Goal: Book appointment/travel/reservation

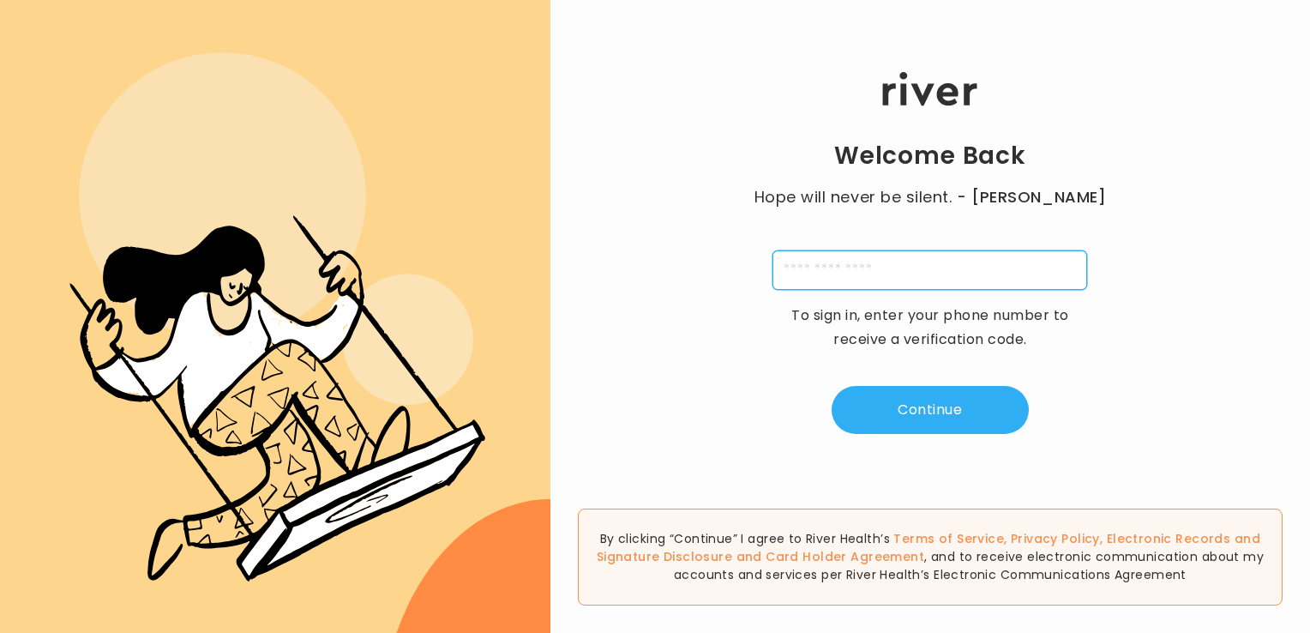
click at [883, 276] on input "tel" at bounding box center [930, 269] width 315 height 39
type input "**********"
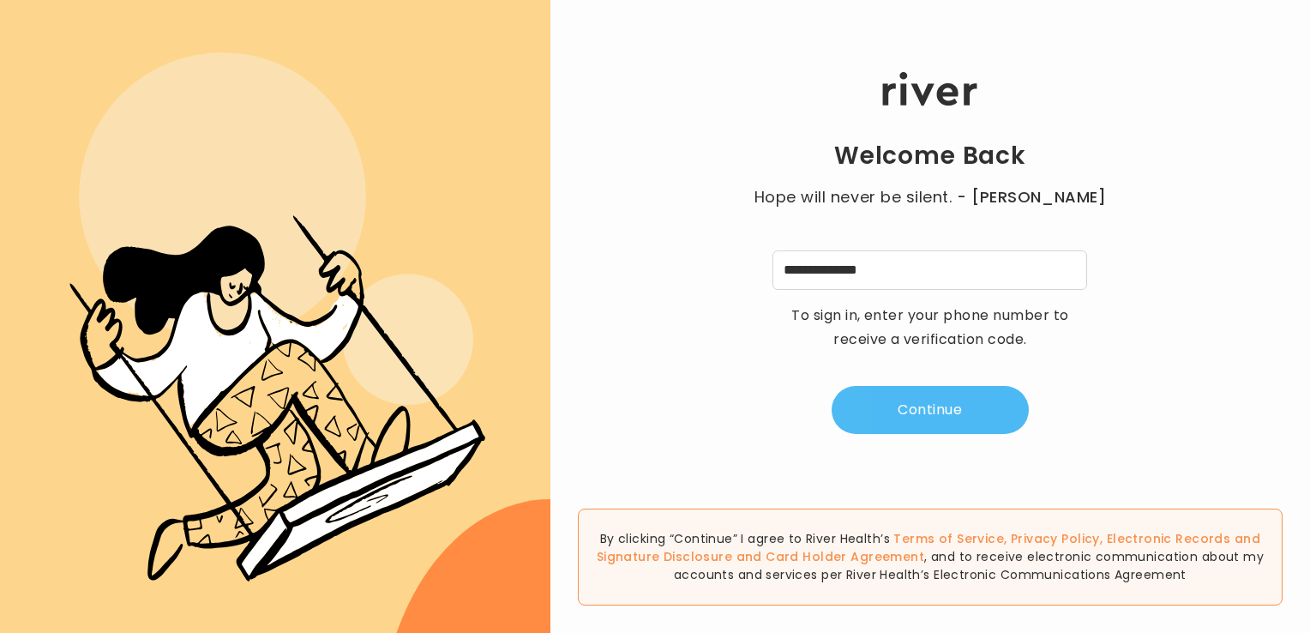
click at [923, 405] on button "Continue" at bounding box center [930, 410] width 197 height 48
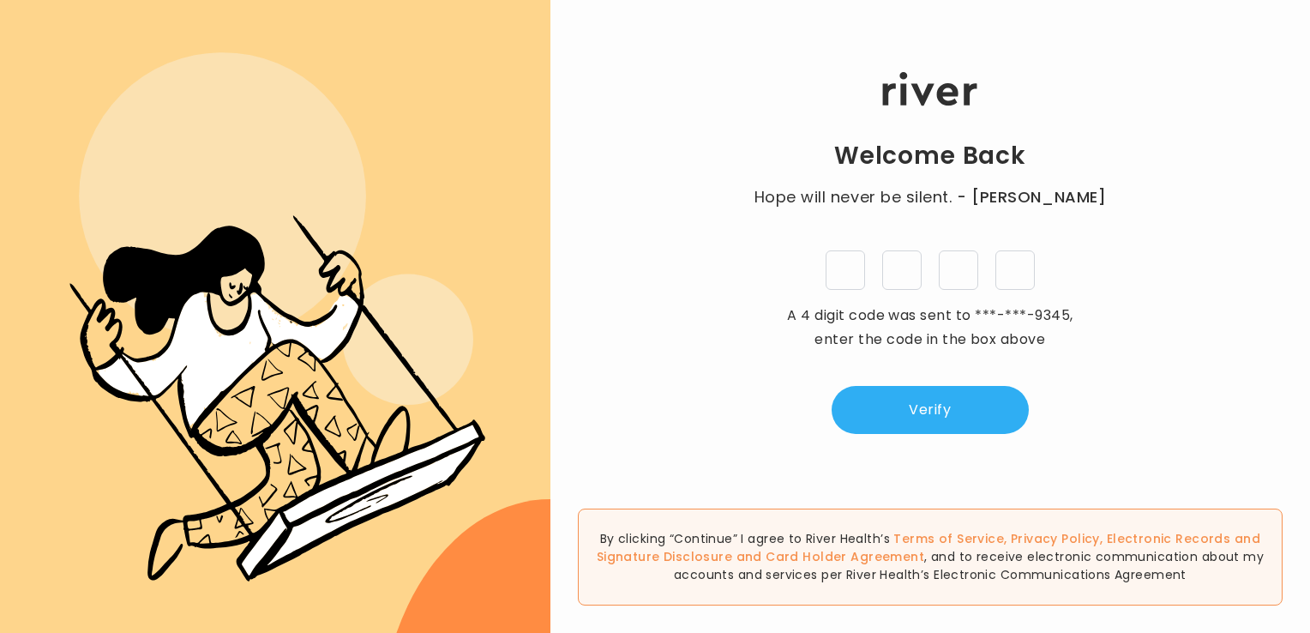
type input "*"
click at [927, 405] on button "Verify" at bounding box center [930, 410] width 197 height 48
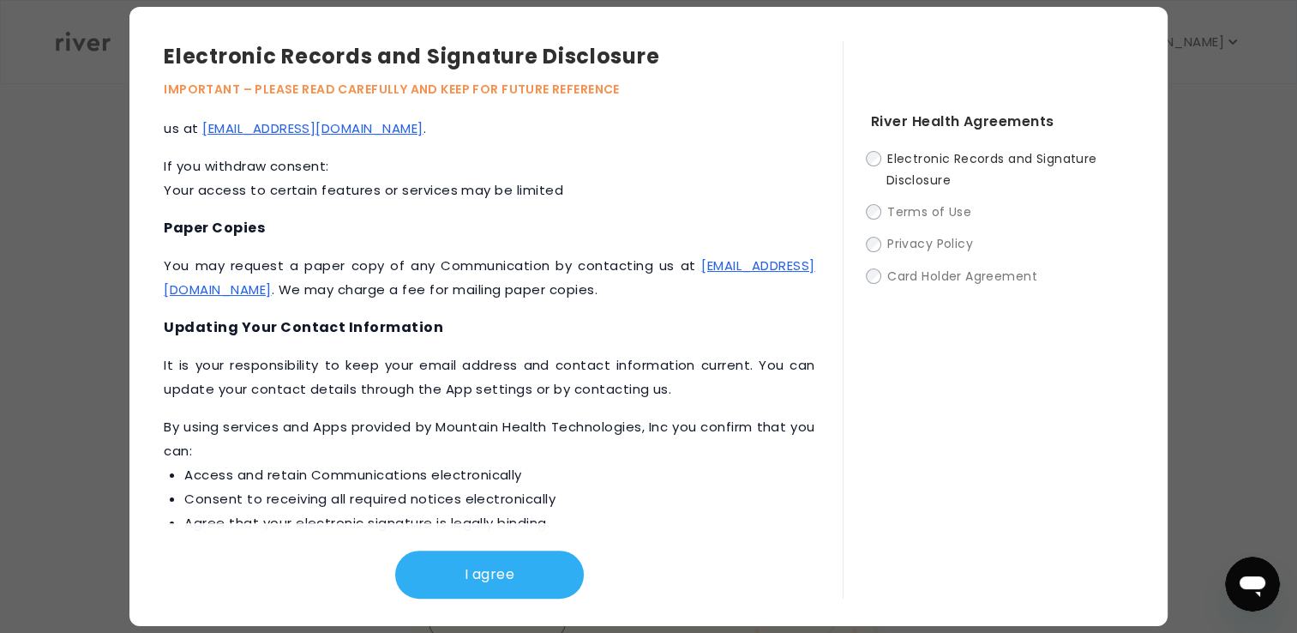
scroll to position [797, 0]
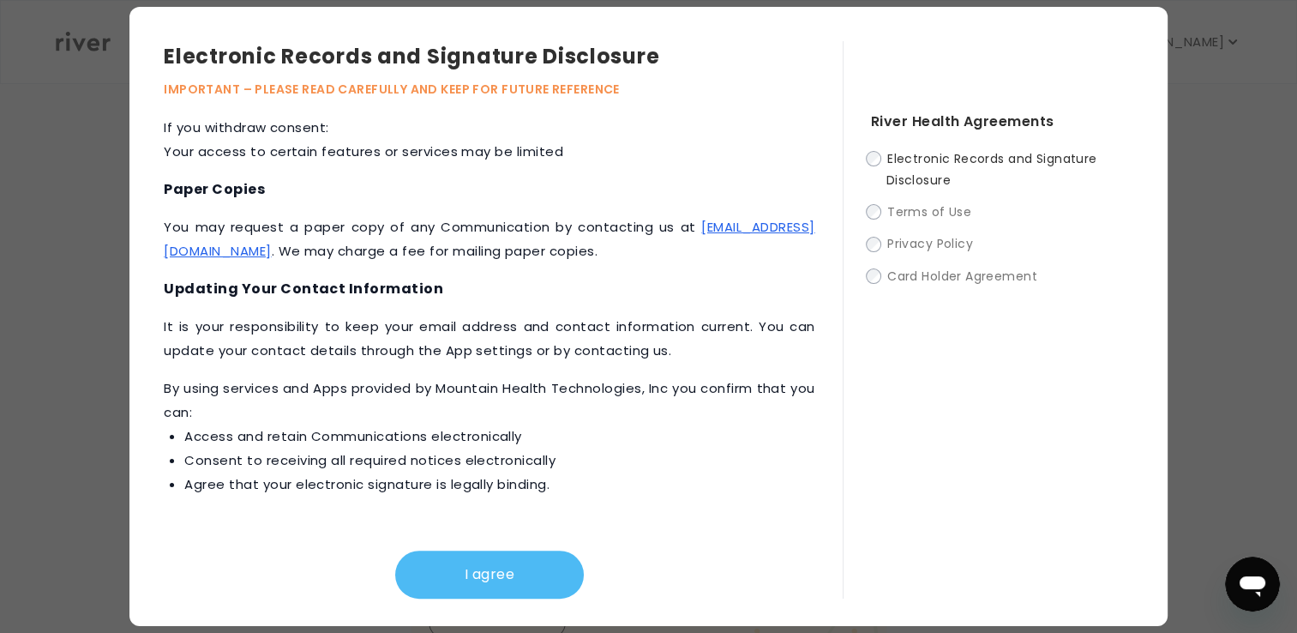
click at [478, 573] on button "I agree" at bounding box center [489, 574] width 189 height 48
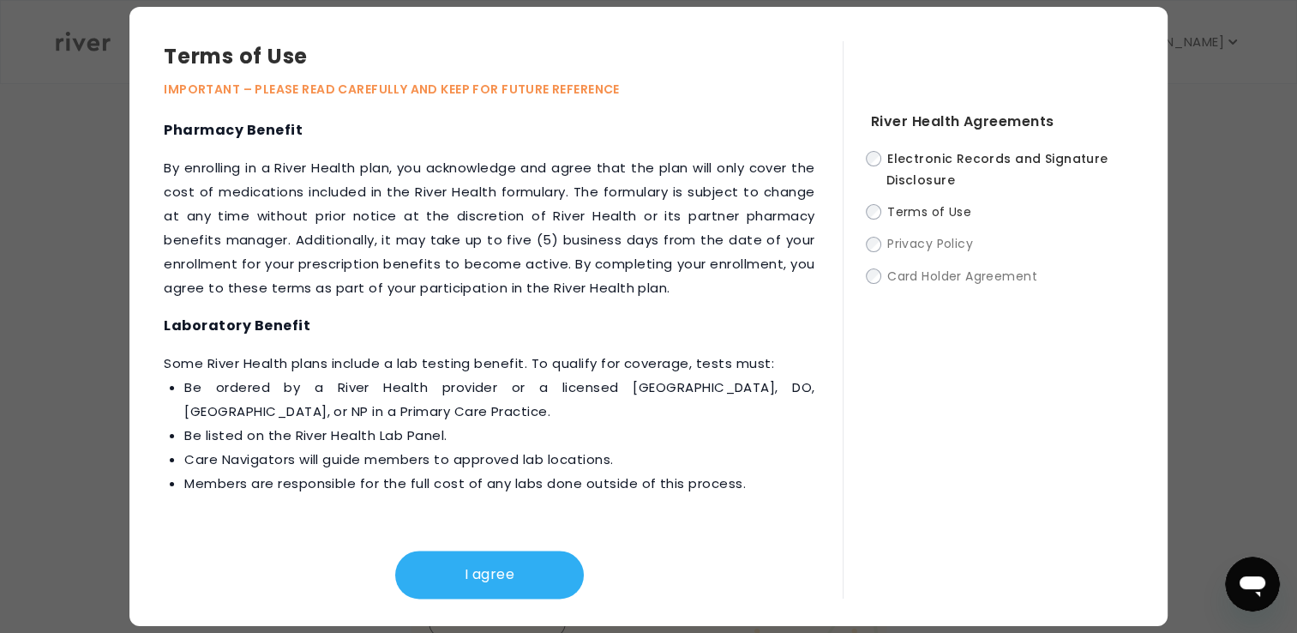
scroll to position [2350, 0]
click at [476, 574] on button "I agree" at bounding box center [489, 574] width 189 height 48
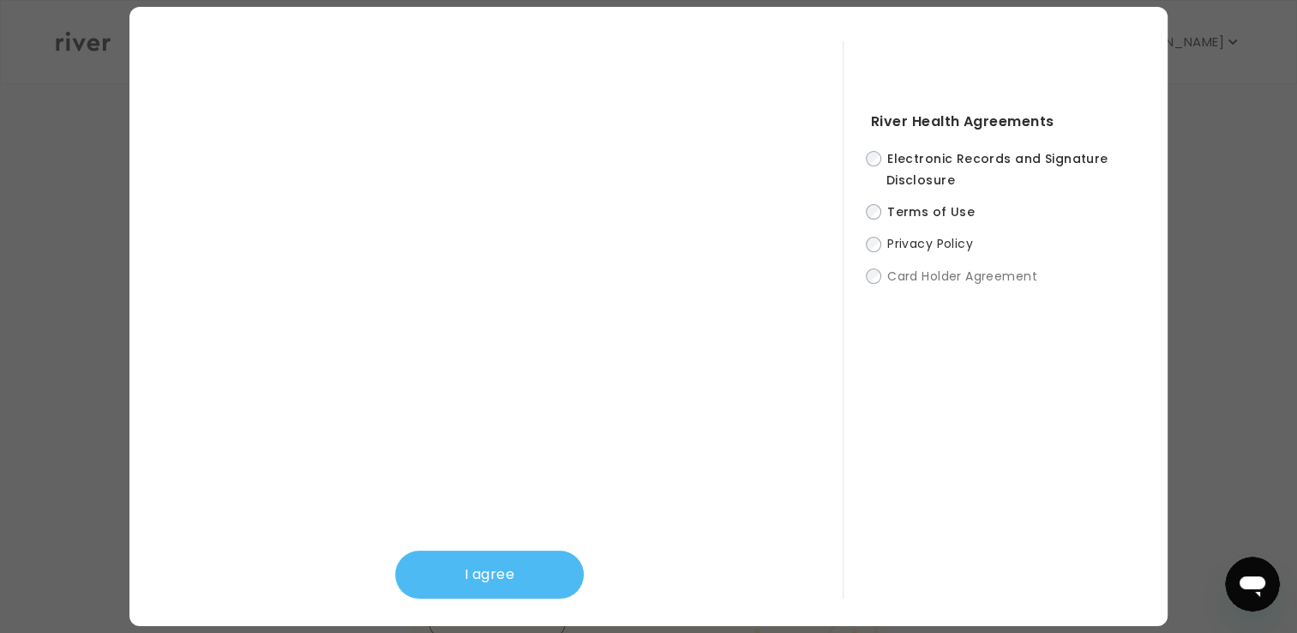
click at [457, 572] on button "I agree" at bounding box center [489, 574] width 189 height 48
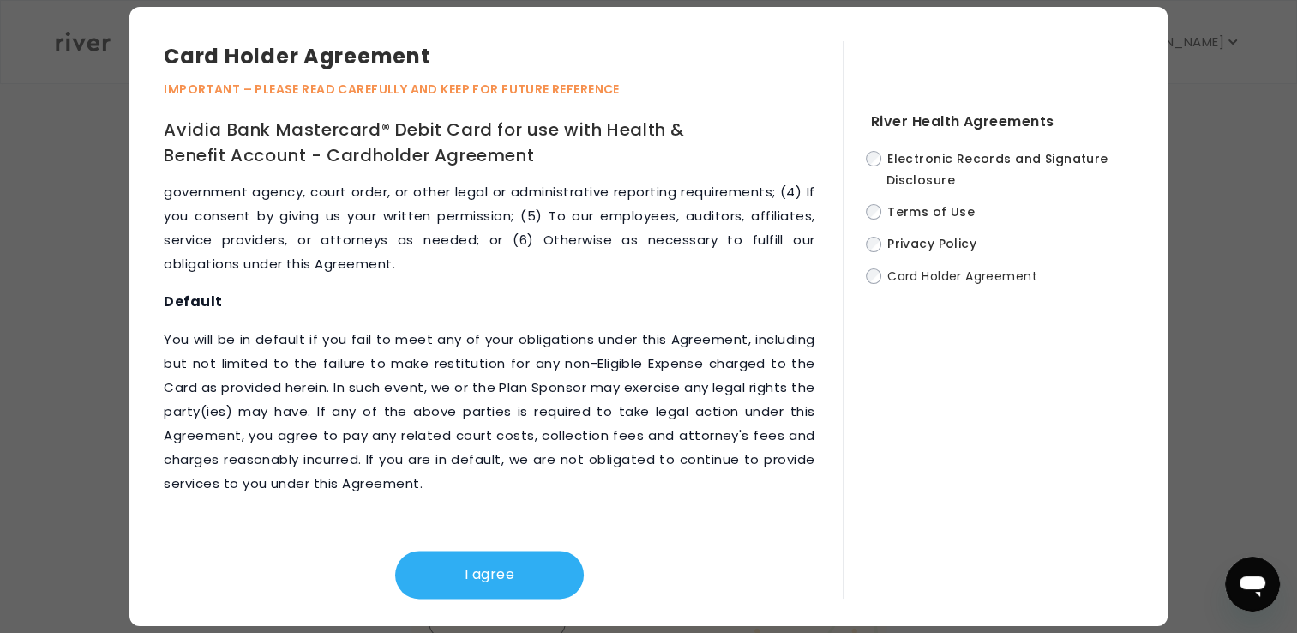
scroll to position [8702, 0]
click at [478, 566] on button "I agree" at bounding box center [489, 574] width 189 height 48
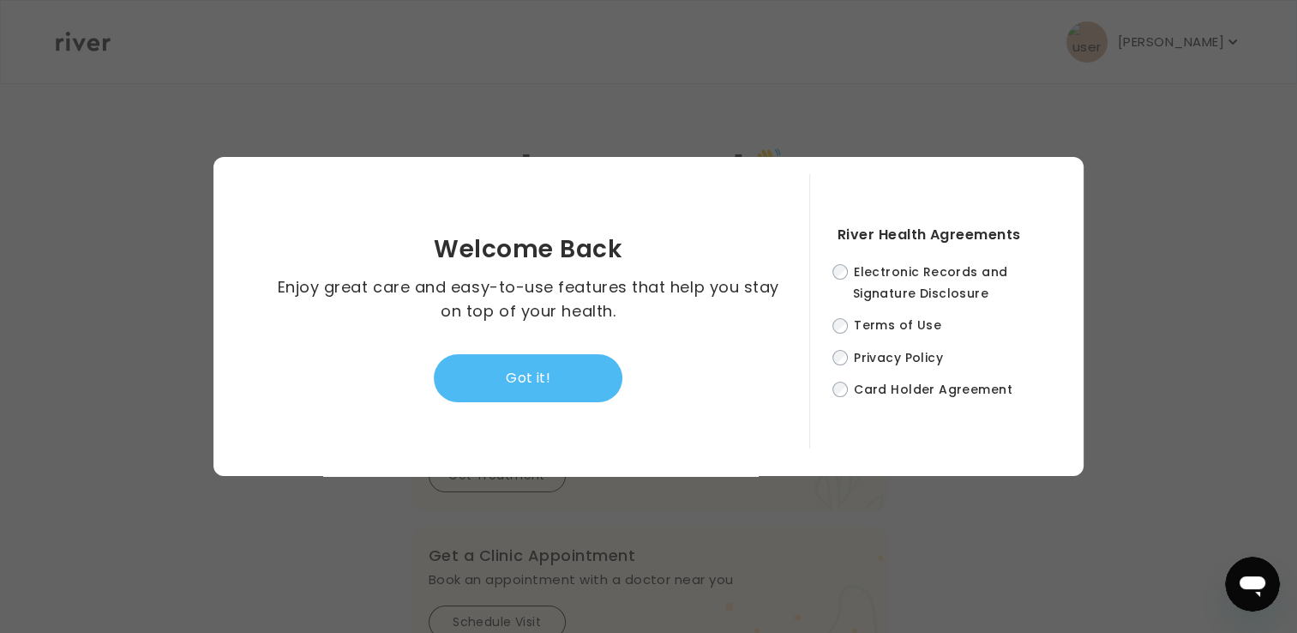
click at [519, 374] on button "Got it!" at bounding box center [528, 378] width 189 height 48
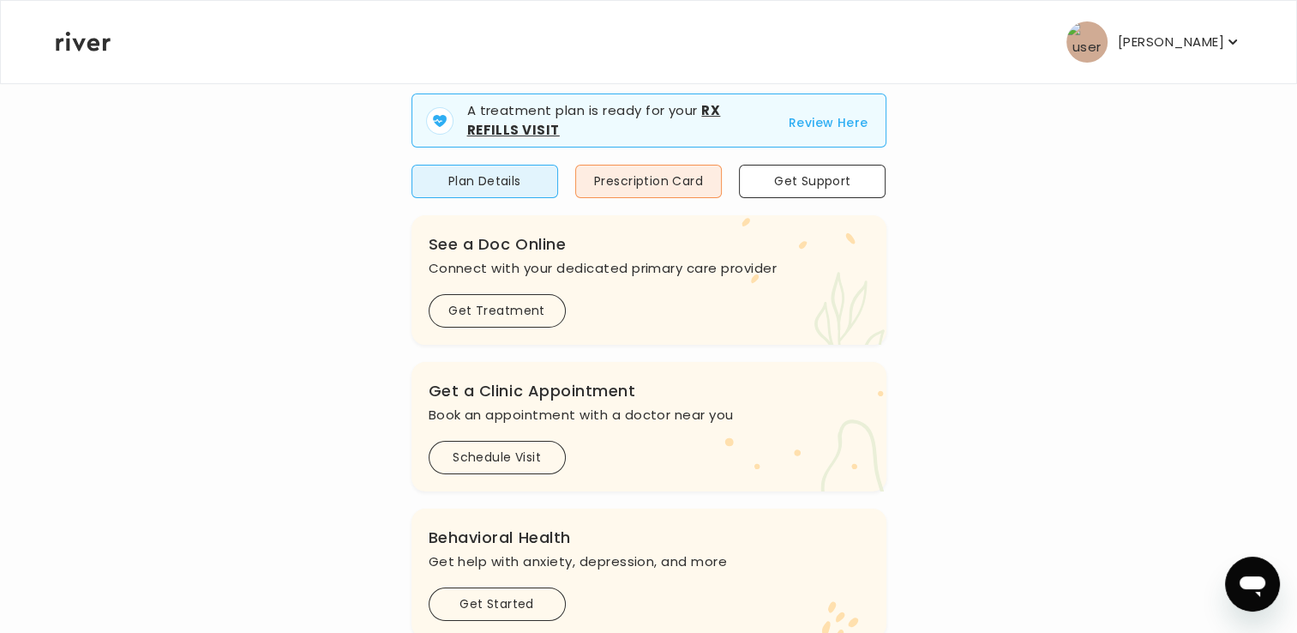
scroll to position [171, 0]
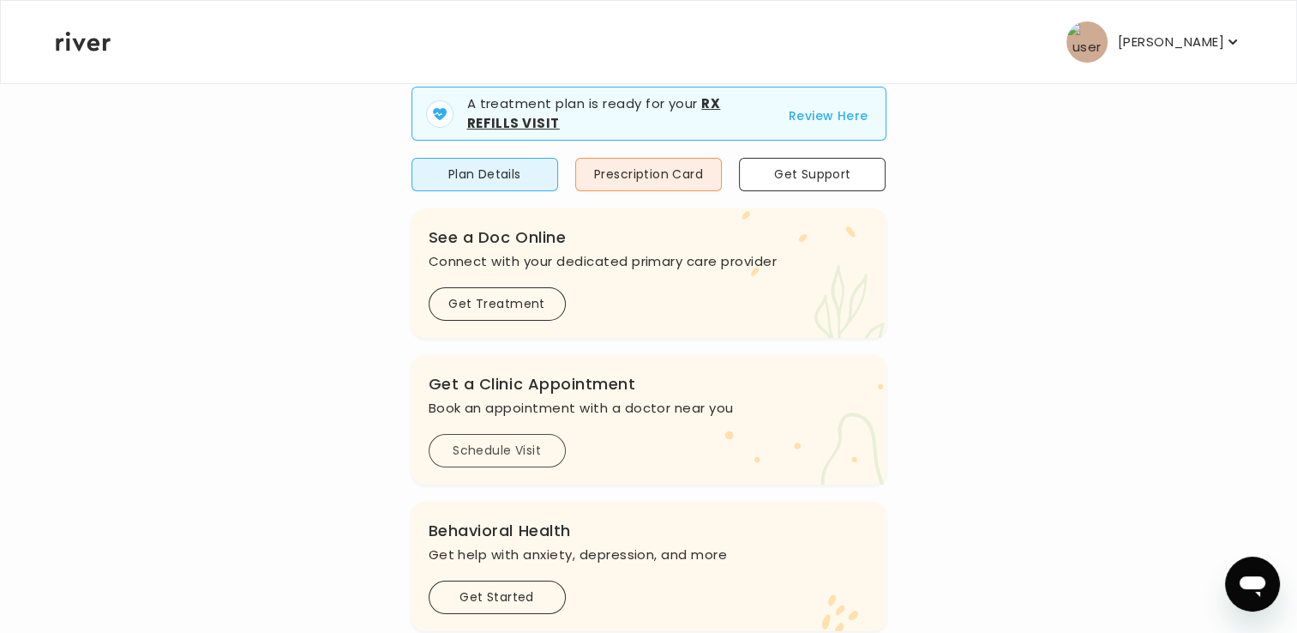
click at [494, 448] on button "Schedule Visit" at bounding box center [497, 450] width 137 height 33
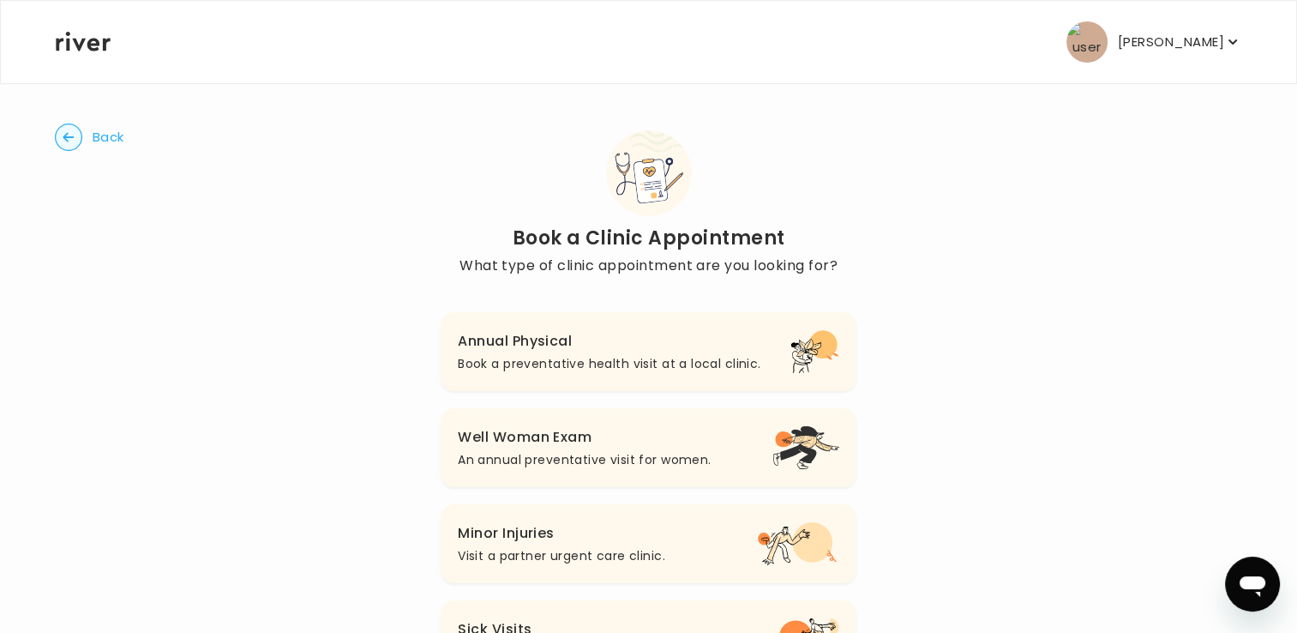
click at [601, 444] on h3 "Well Woman Exam" at bounding box center [584, 437] width 253 height 24
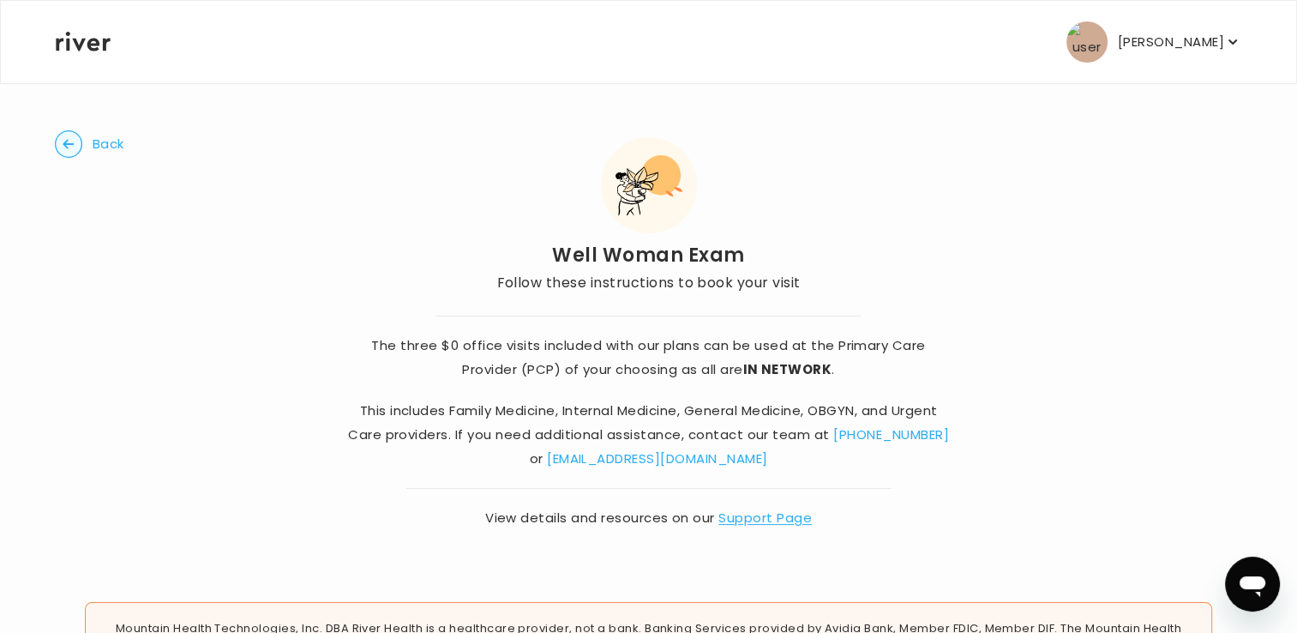
click at [66, 143] on icon "button" at bounding box center [68, 143] width 11 height 9
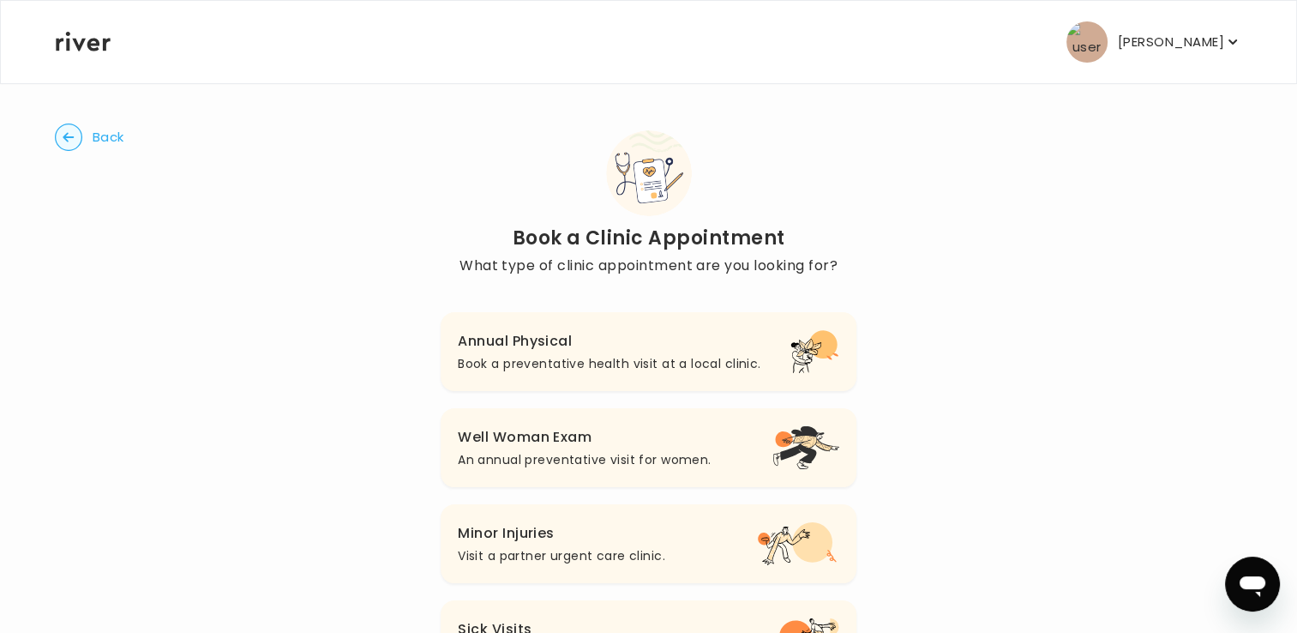
click at [75, 139] on circle "button" at bounding box center [69, 137] width 27 height 27
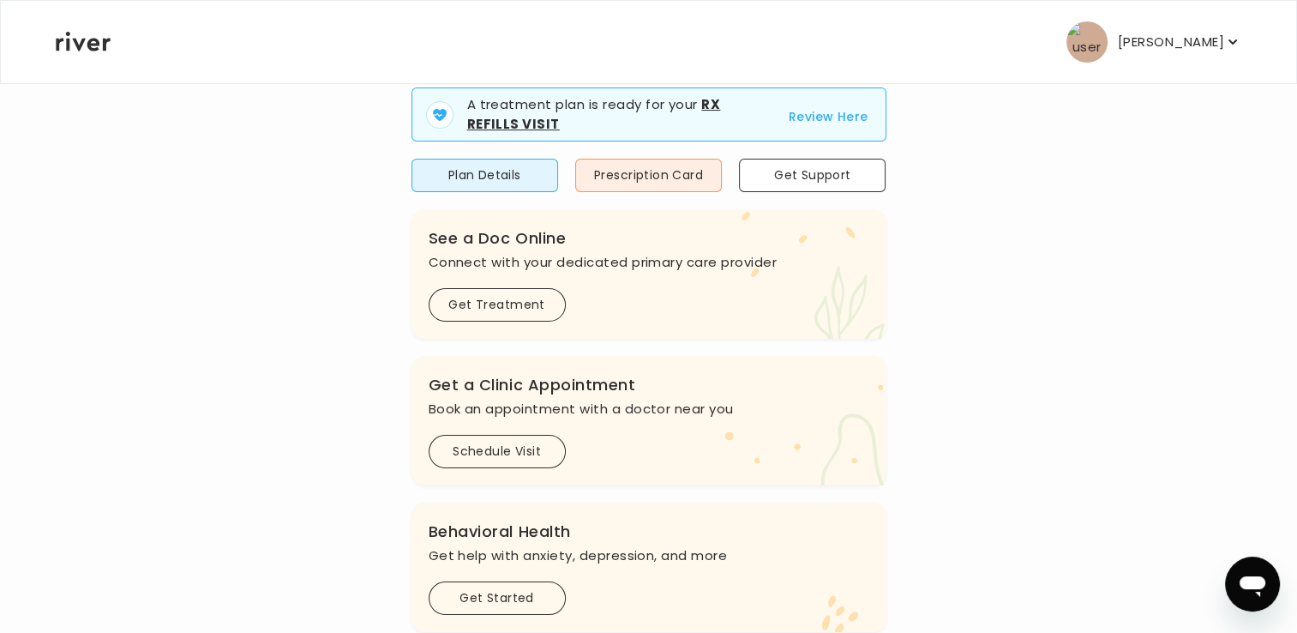
scroll to position [171, 0]
click at [493, 446] on button "Schedule Visit" at bounding box center [497, 450] width 137 height 33
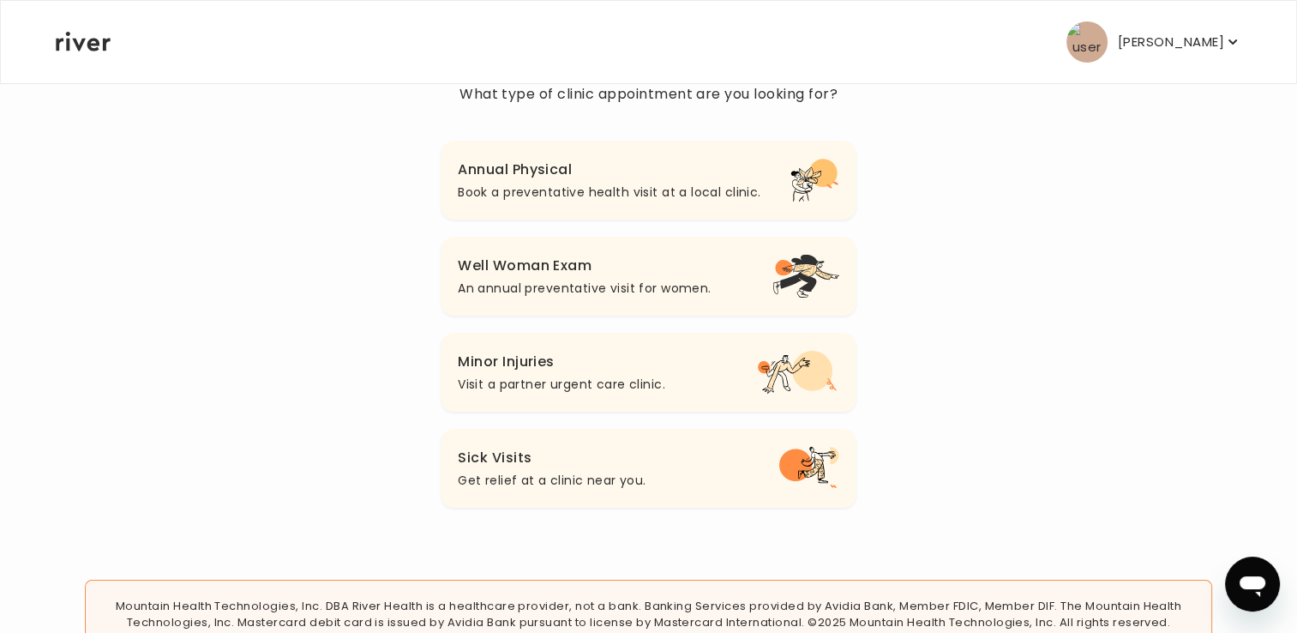
click at [568, 175] on h3 "Annual Physical" at bounding box center [609, 170] width 303 height 24
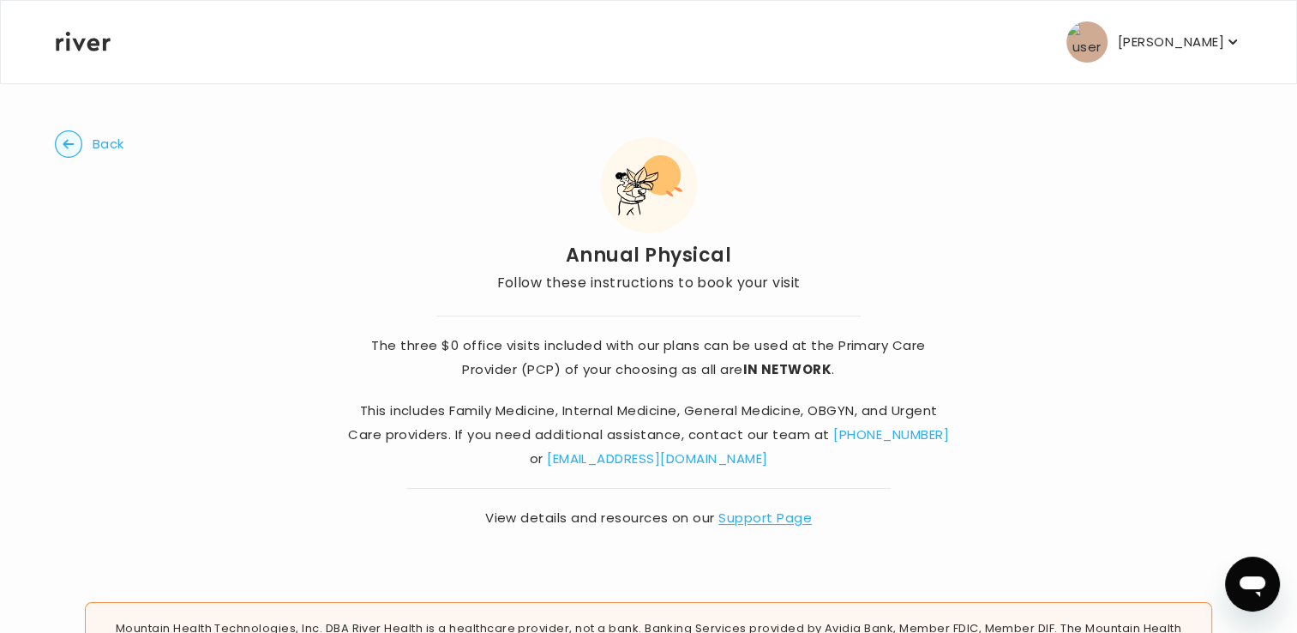
click at [99, 148] on span "Back" at bounding box center [109, 144] width 32 height 24
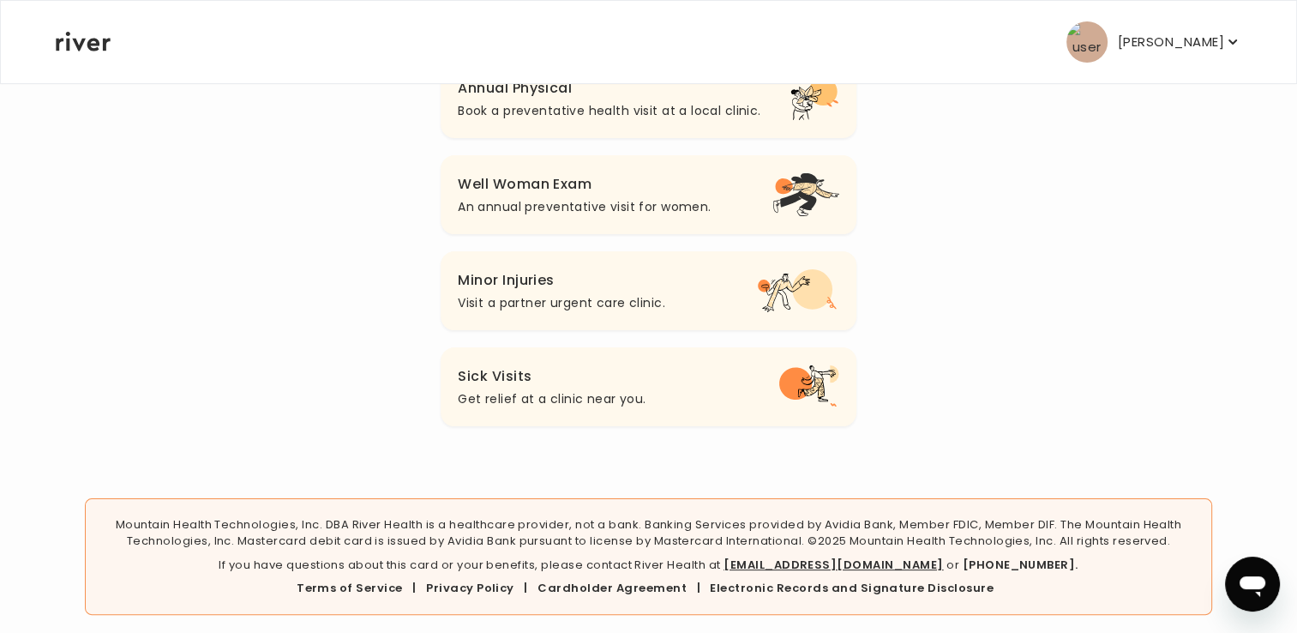
scroll to position [257, 0]
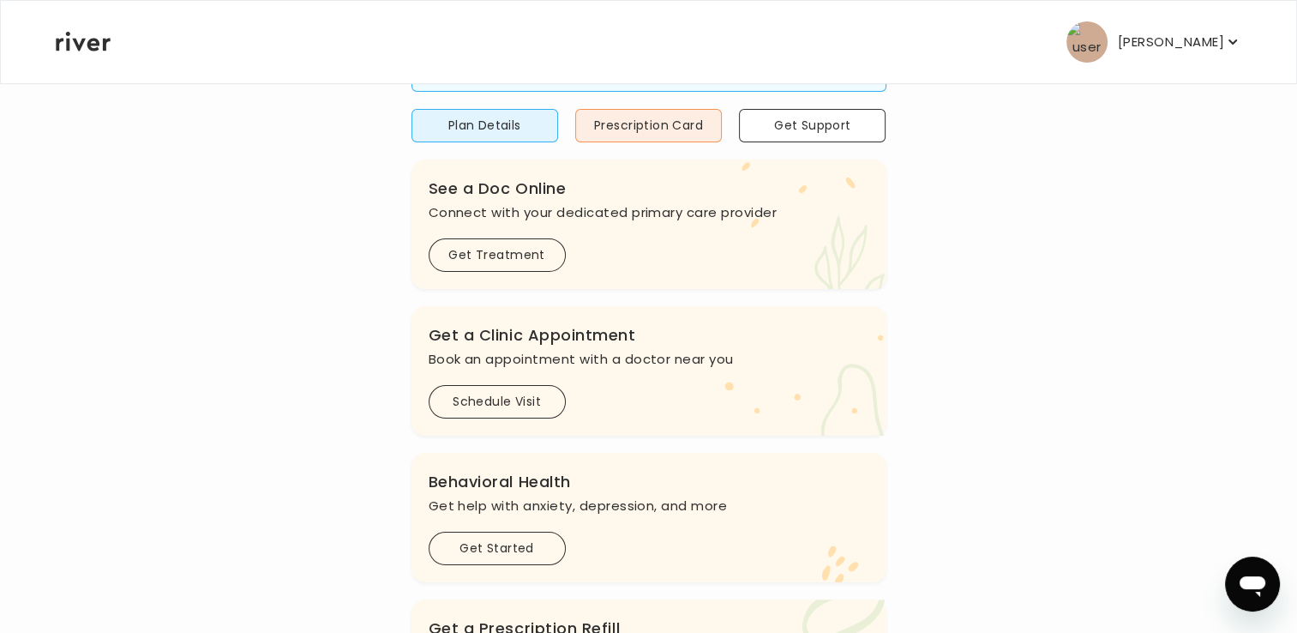
scroll to position [171, 0]
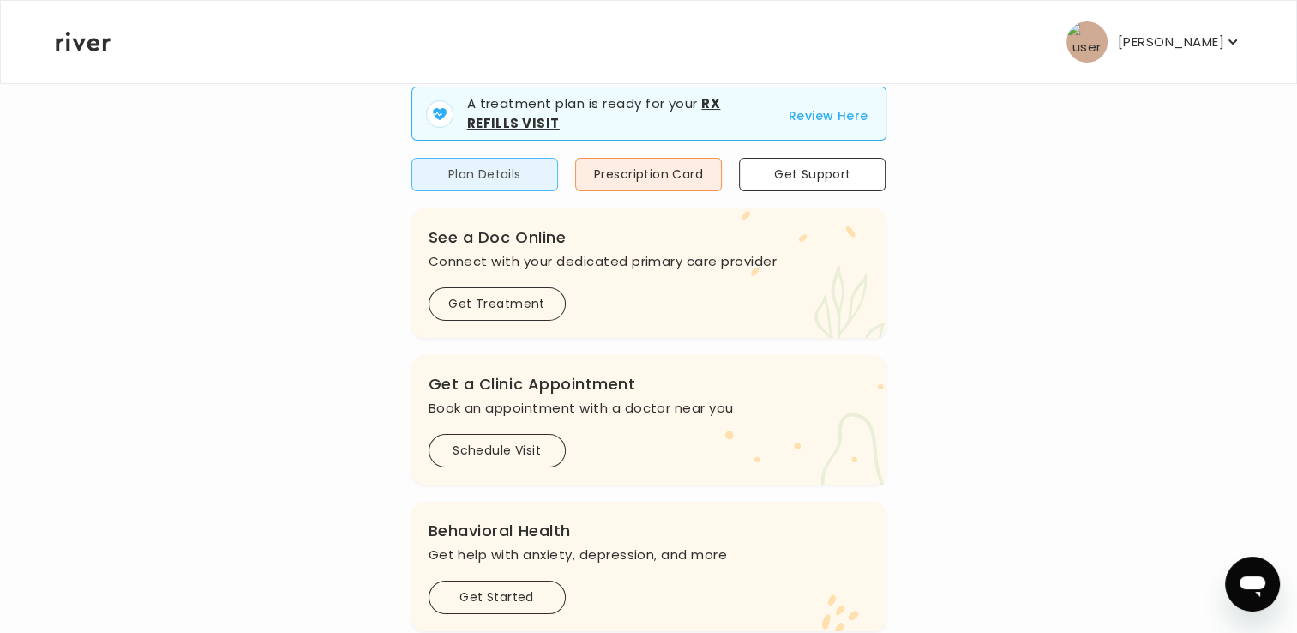
click at [490, 171] on button "Plan Details" at bounding box center [485, 174] width 147 height 33
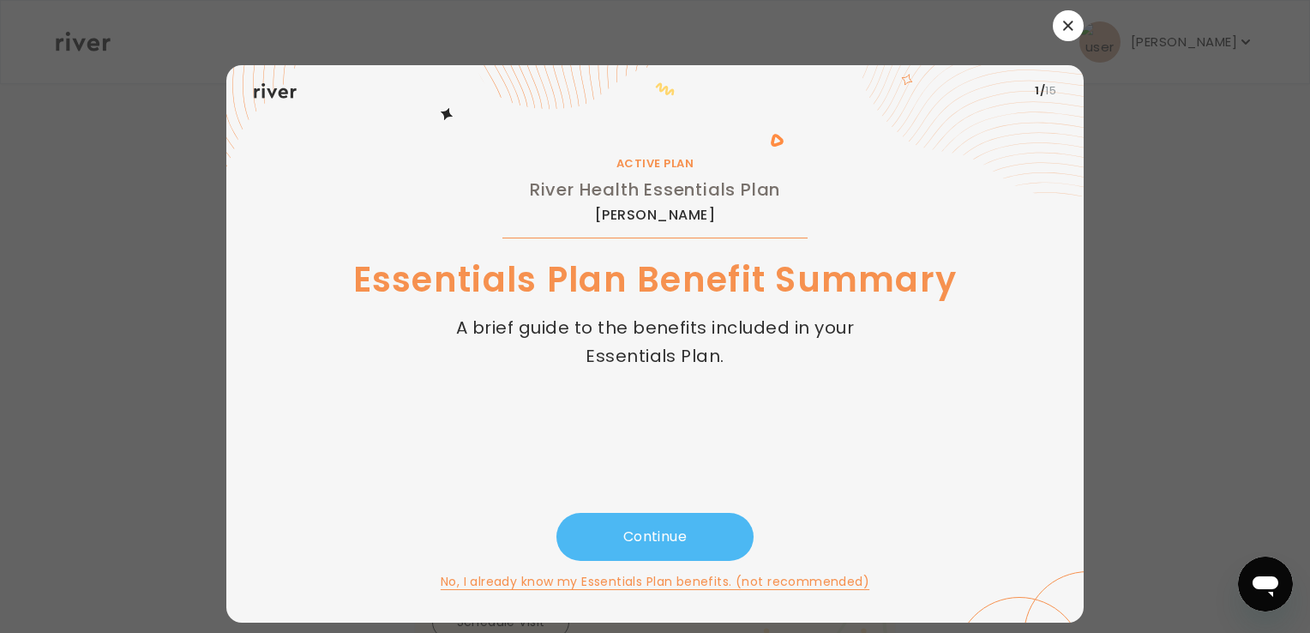
click at [649, 536] on button "Continue" at bounding box center [654, 537] width 197 height 48
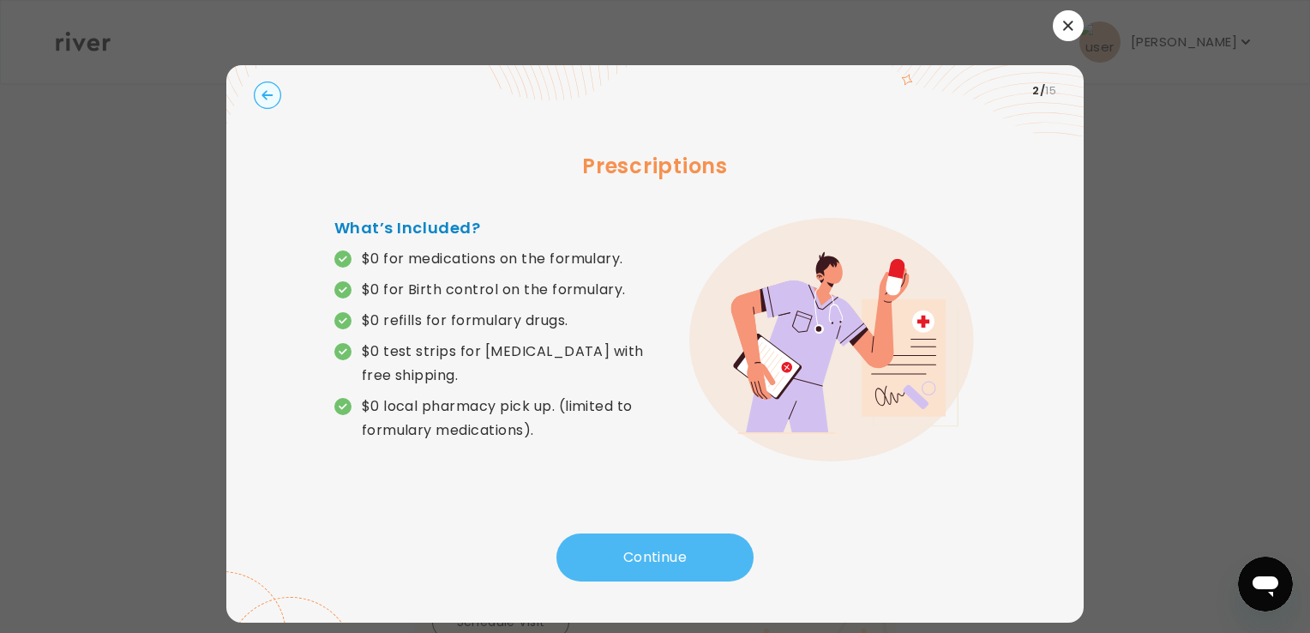
click at [645, 540] on button "Continue" at bounding box center [654, 557] width 197 height 48
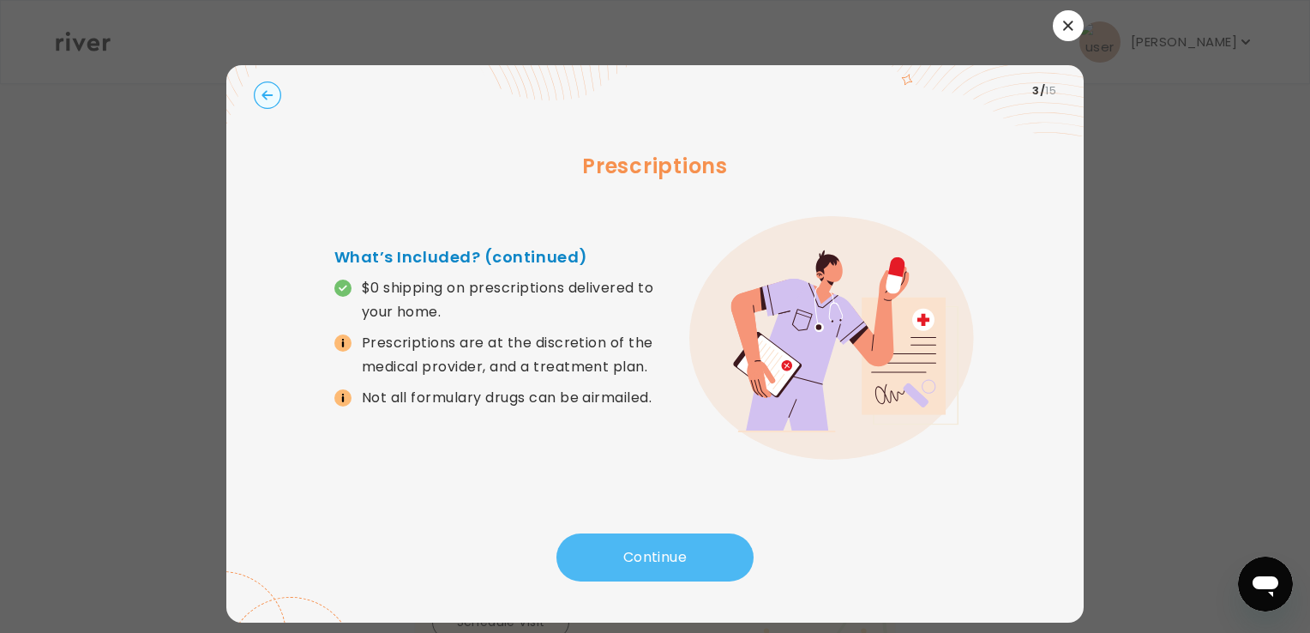
click at [647, 558] on button "Continue" at bounding box center [654, 557] width 197 height 48
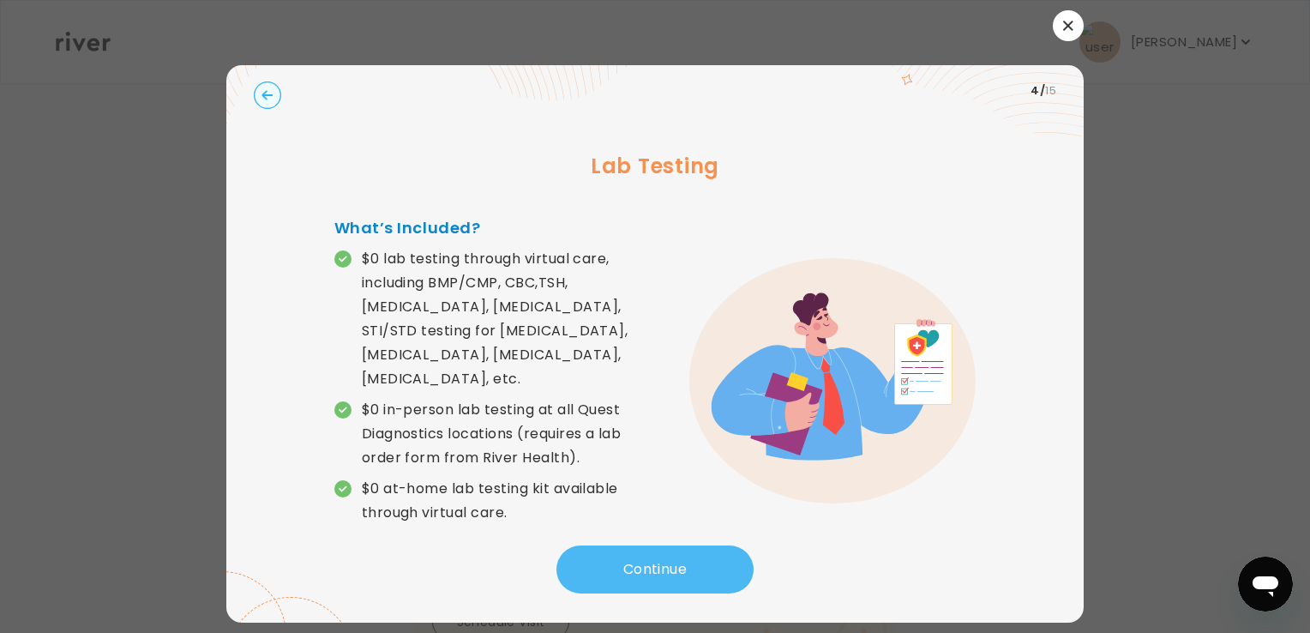
click at [647, 558] on button "Continue" at bounding box center [654, 569] width 197 height 48
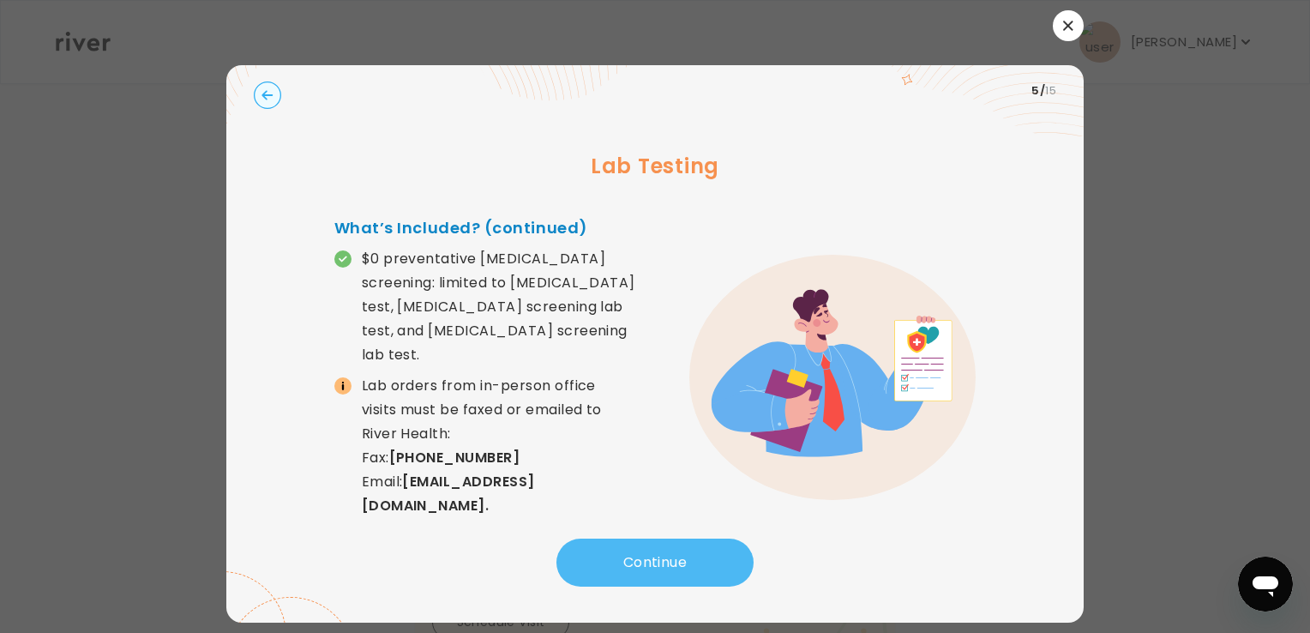
click at [647, 558] on button "Continue" at bounding box center [654, 562] width 197 height 48
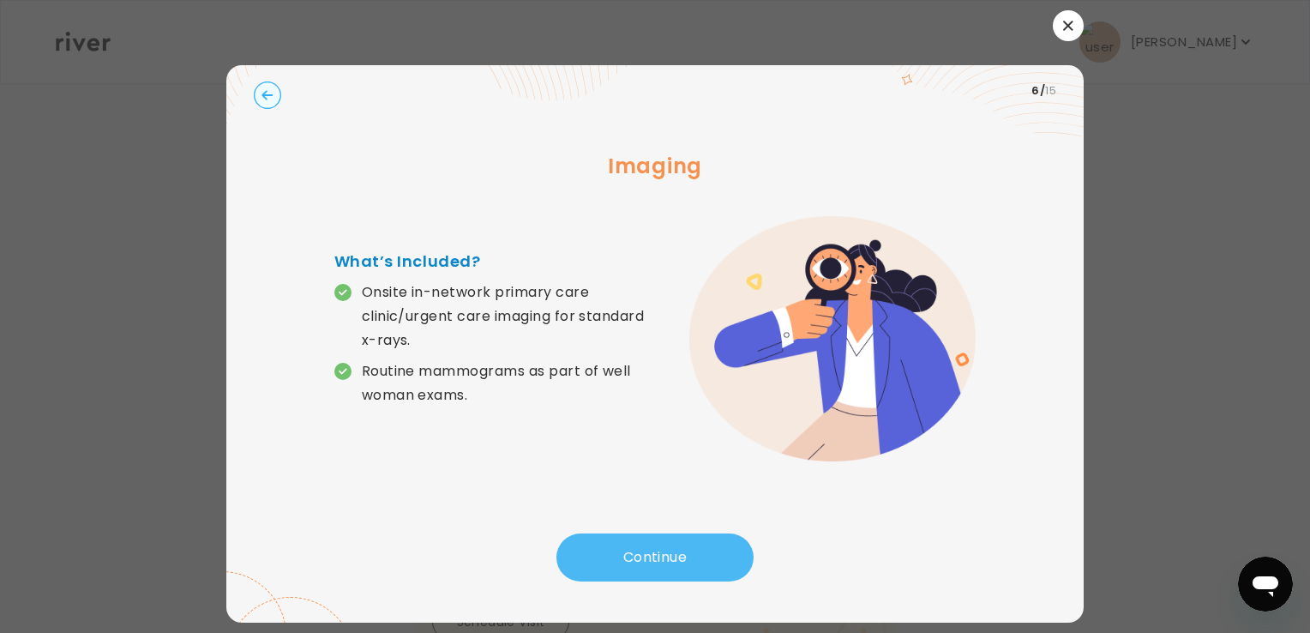
click at [647, 558] on button "Continue" at bounding box center [654, 557] width 197 height 48
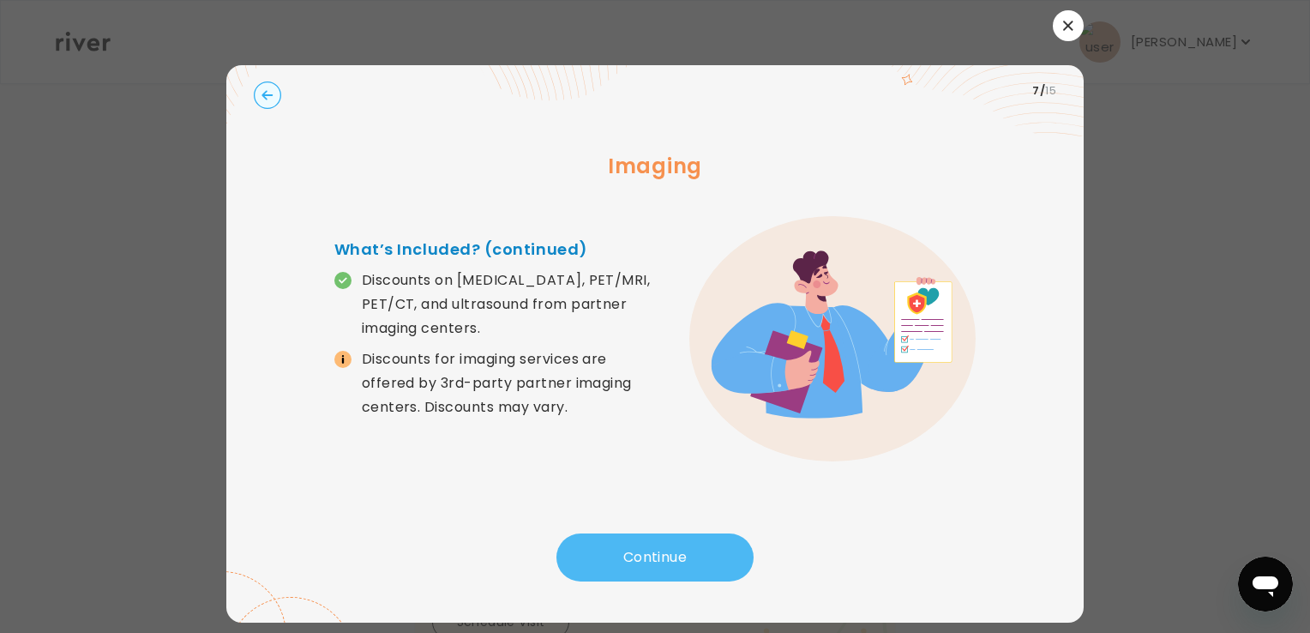
click at [647, 558] on button "Continue" at bounding box center [654, 557] width 197 height 48
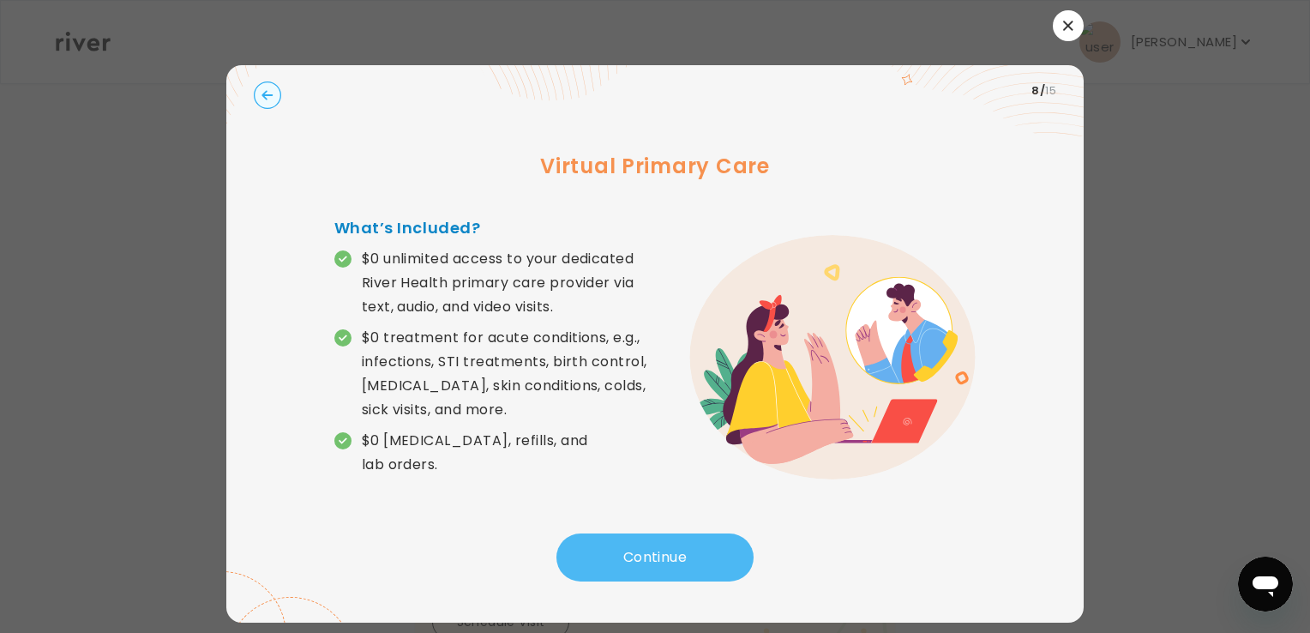
click at [653, 574] on button "Continue" at bounding box center [654, 557] width 197 height 48
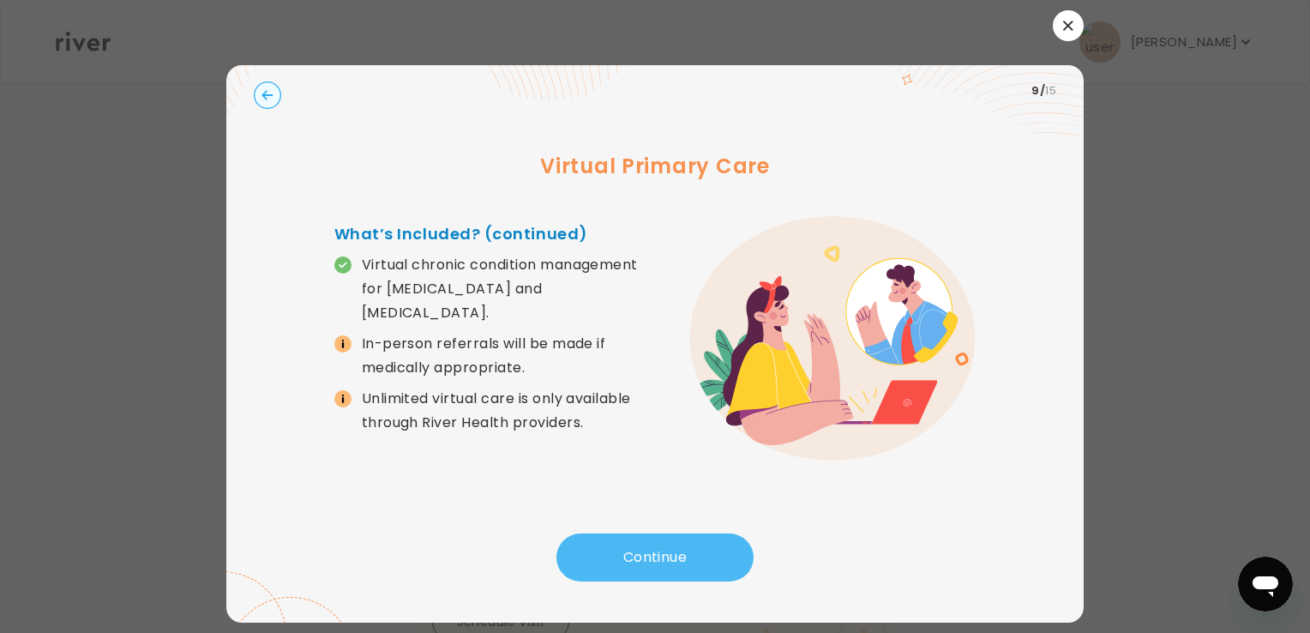
click at [653, 574] on button "Continue" at bounding box center [654, 557] width 197 height 48
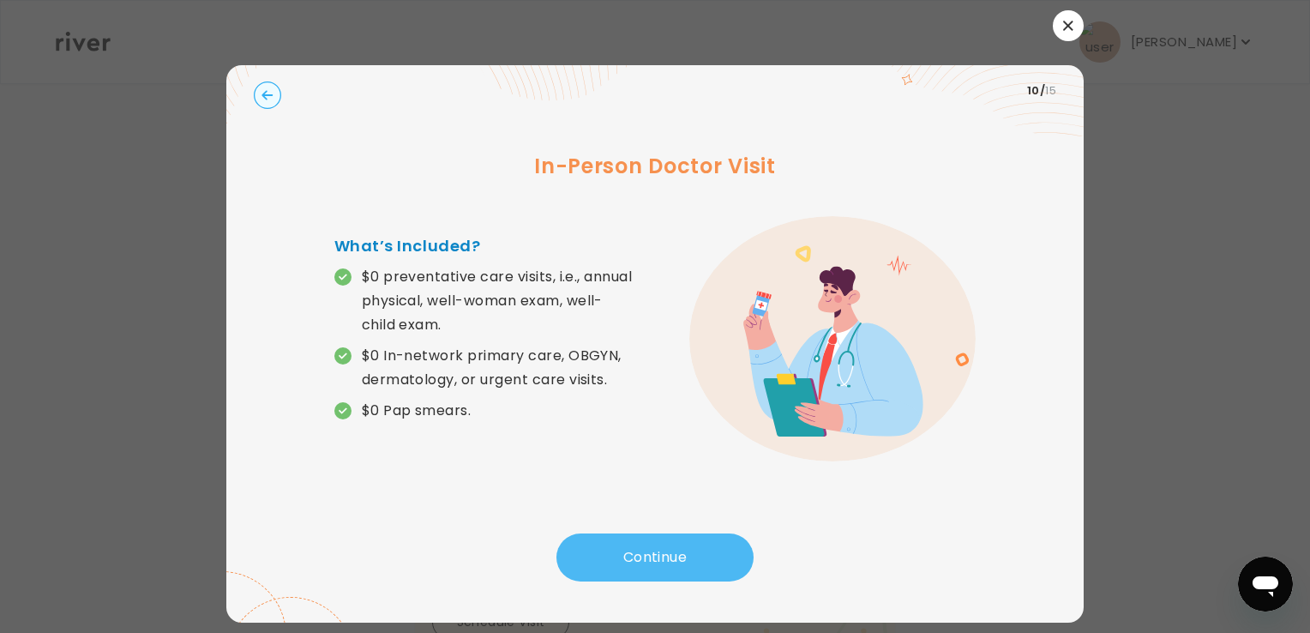
click at [653, 574] on button "Continue" at bounding box center [654, 557] width 197 height 48
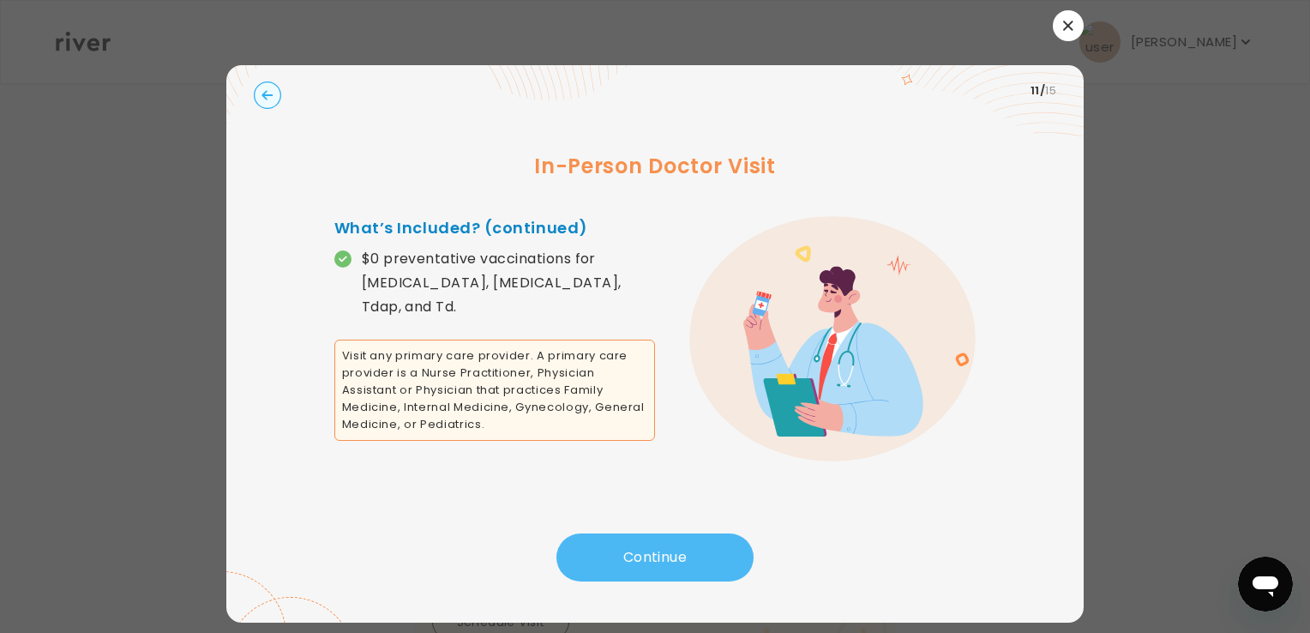
click at [653, 574] on button "Continue" at bounding box center [654, 557] width 197 height 48
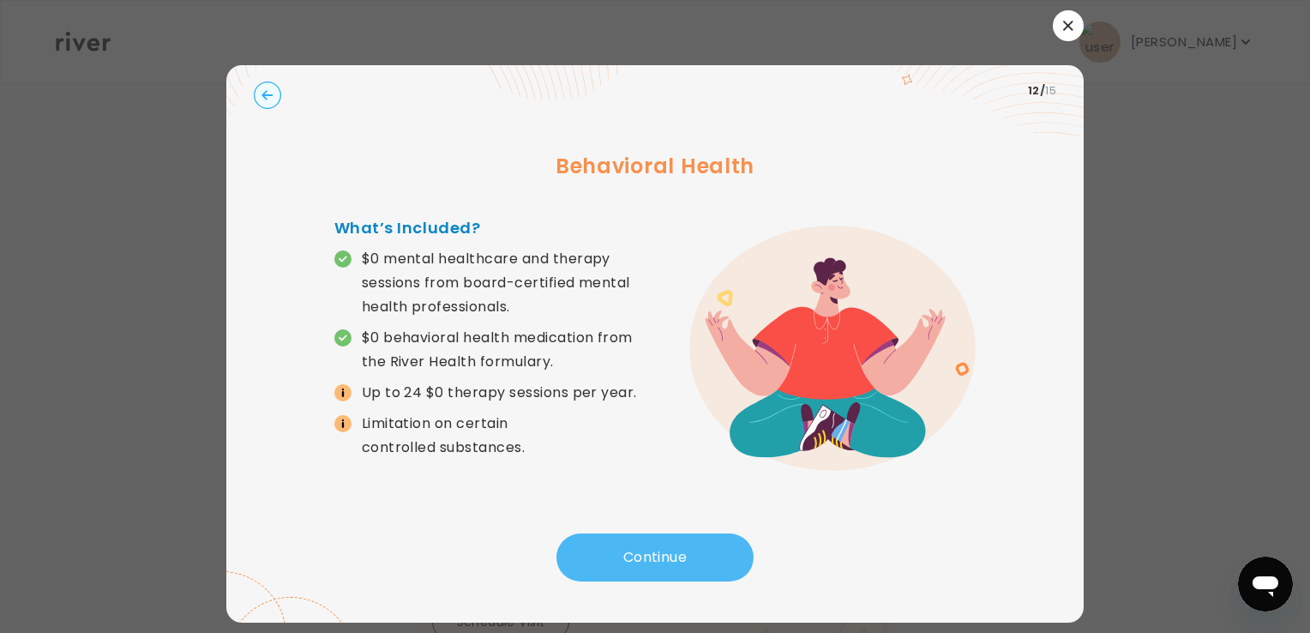
click at [653, 574] on button "Continue" at bounding box center [654, 557] width 197 height 48
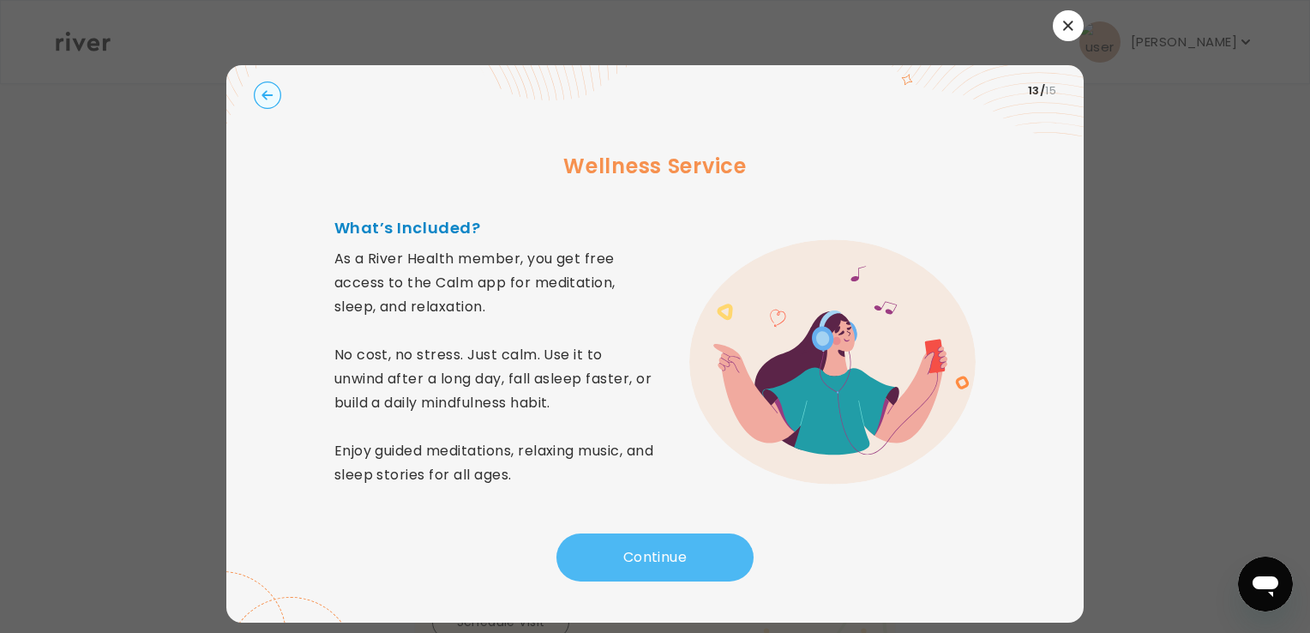
click at [653, 574] on button "Continue" at bounding box center [654, 557] width 197 height 48
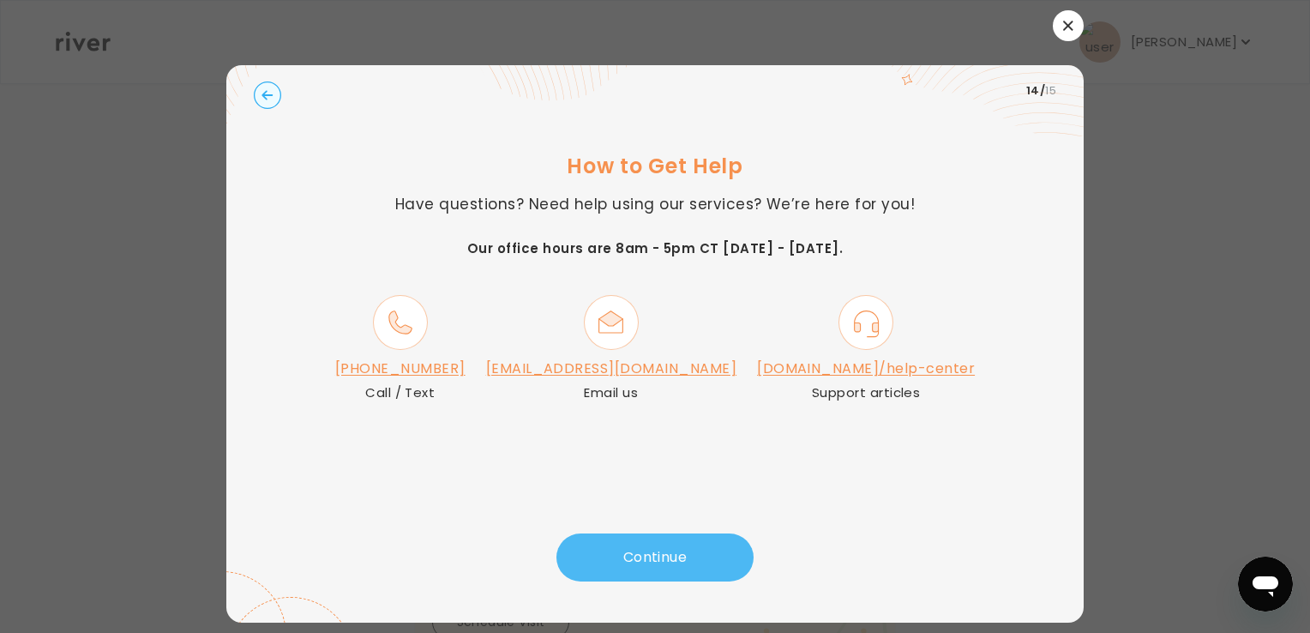
click at [661, 552] on button "Continue" at bounding box center [654, 557] width 197 height 48
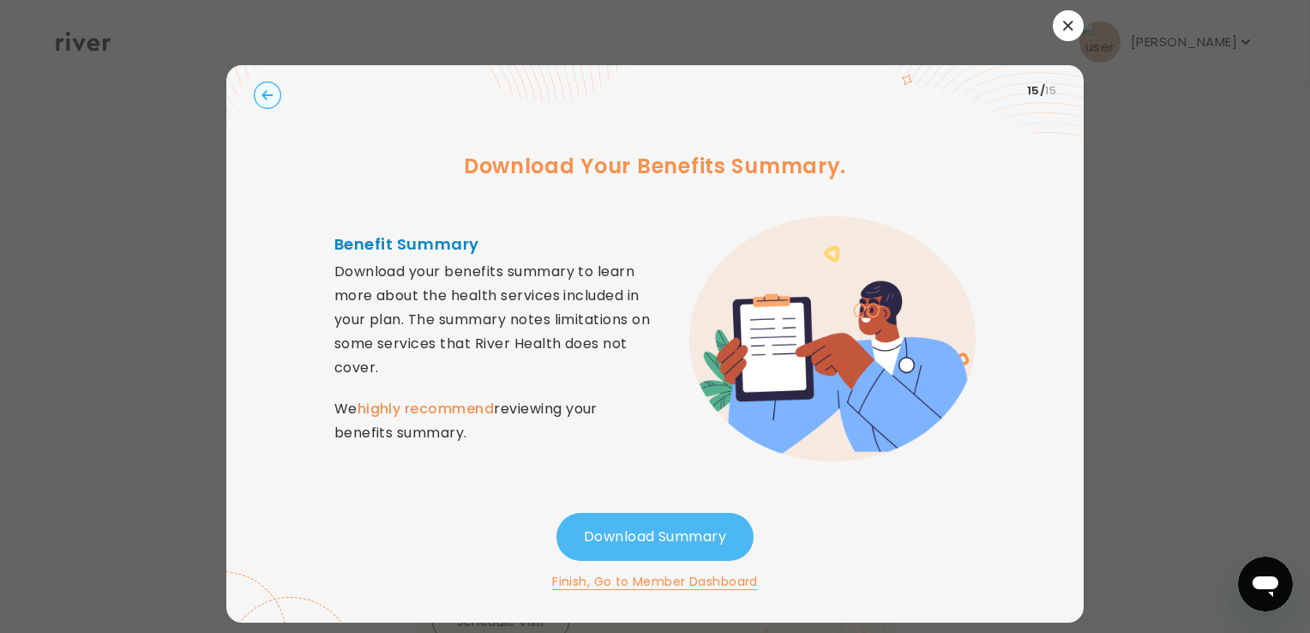
click at [669, 533] on button "Download Summary" at bounding box center [654, 537] width 197 height 48
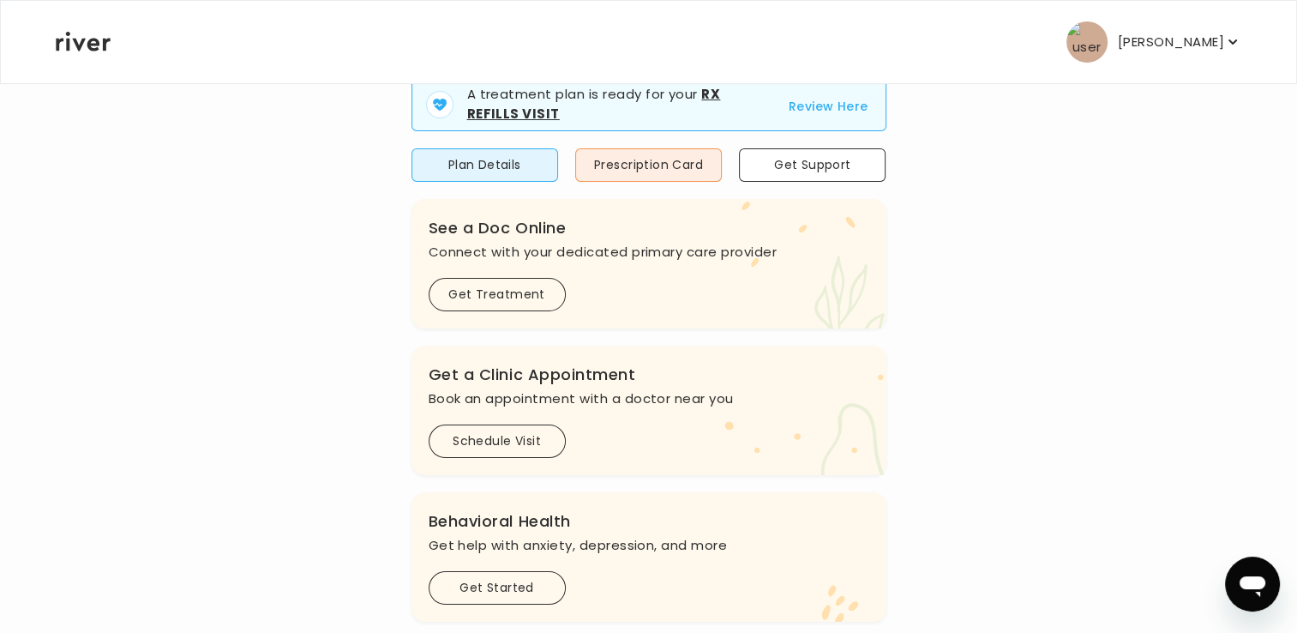
scroll to position [171, 0]
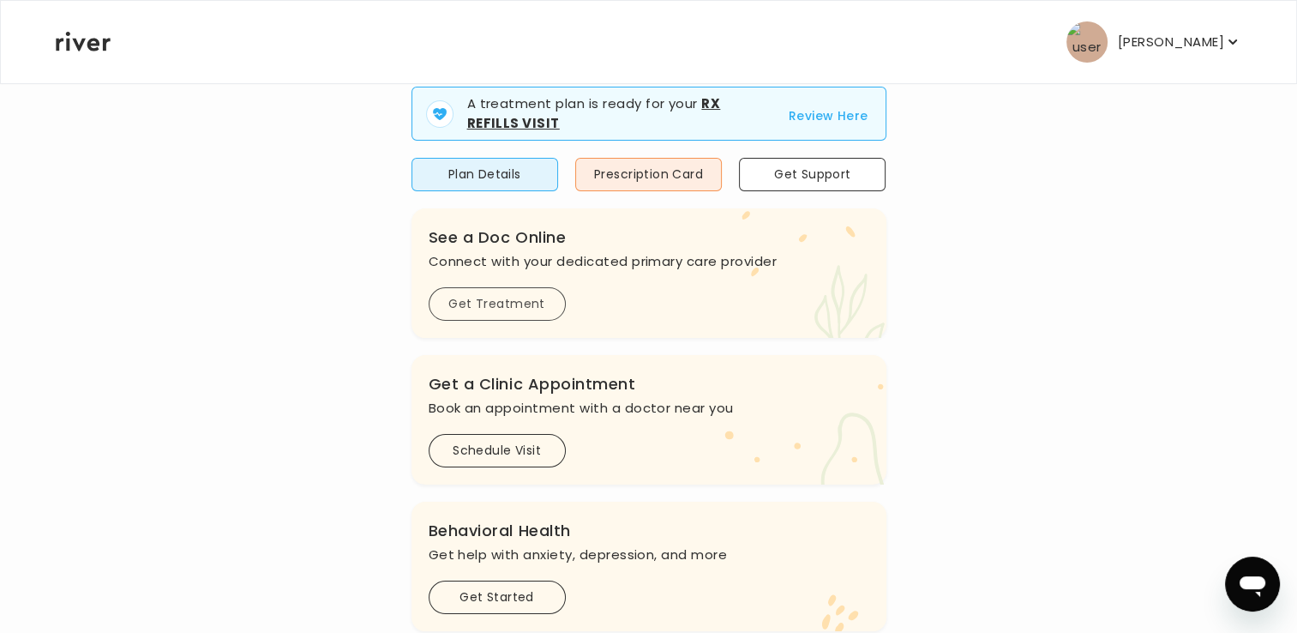
click at [494, 293] on button "Get Treatment" at bounding box center [497, 303] width 137 height 33
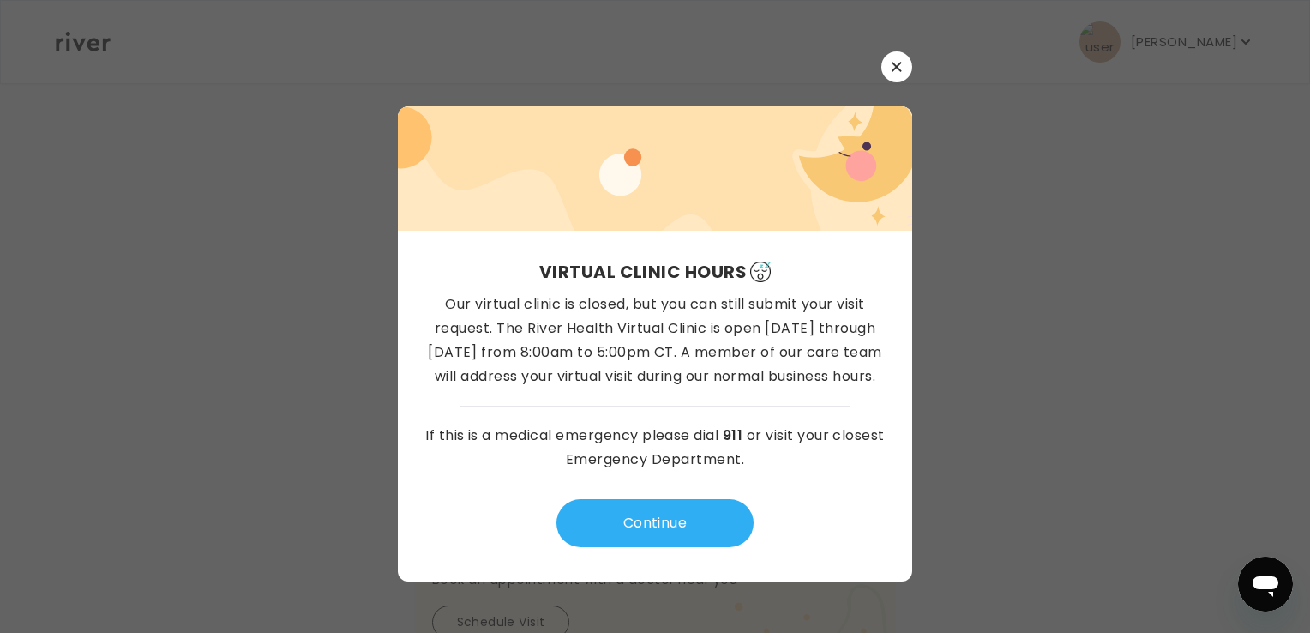
click at [899, 58] on button "button" at bounding box center [896, 66] width 31 height 31
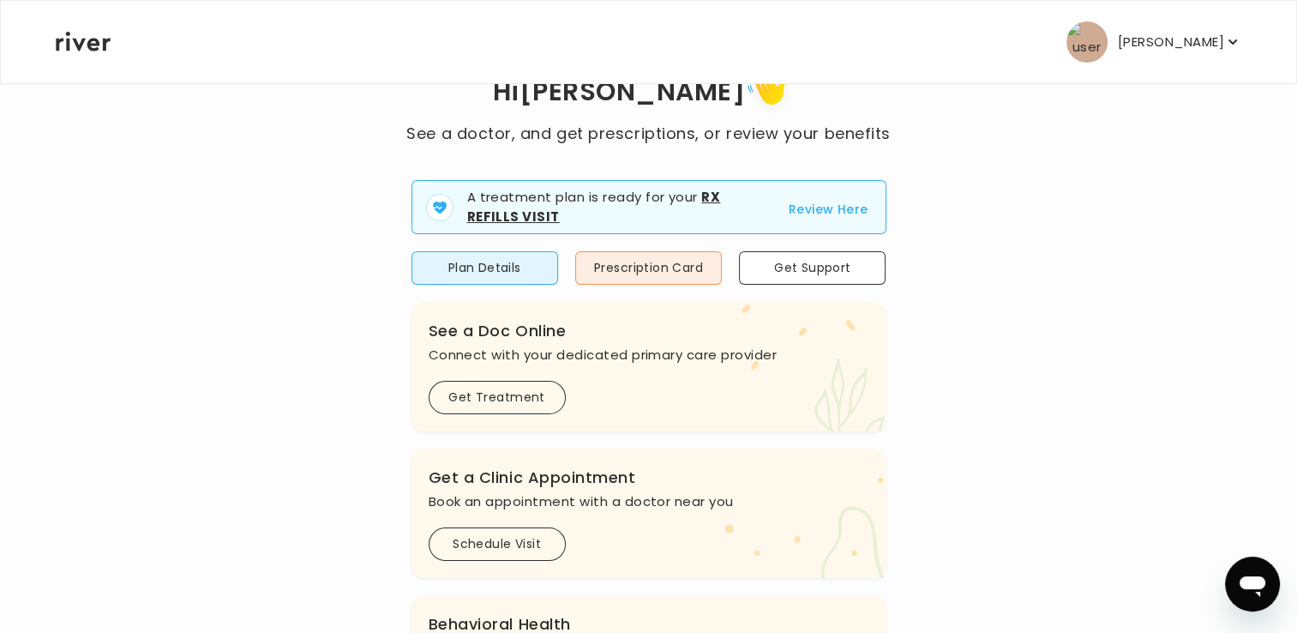
scroll to position [86, 0]
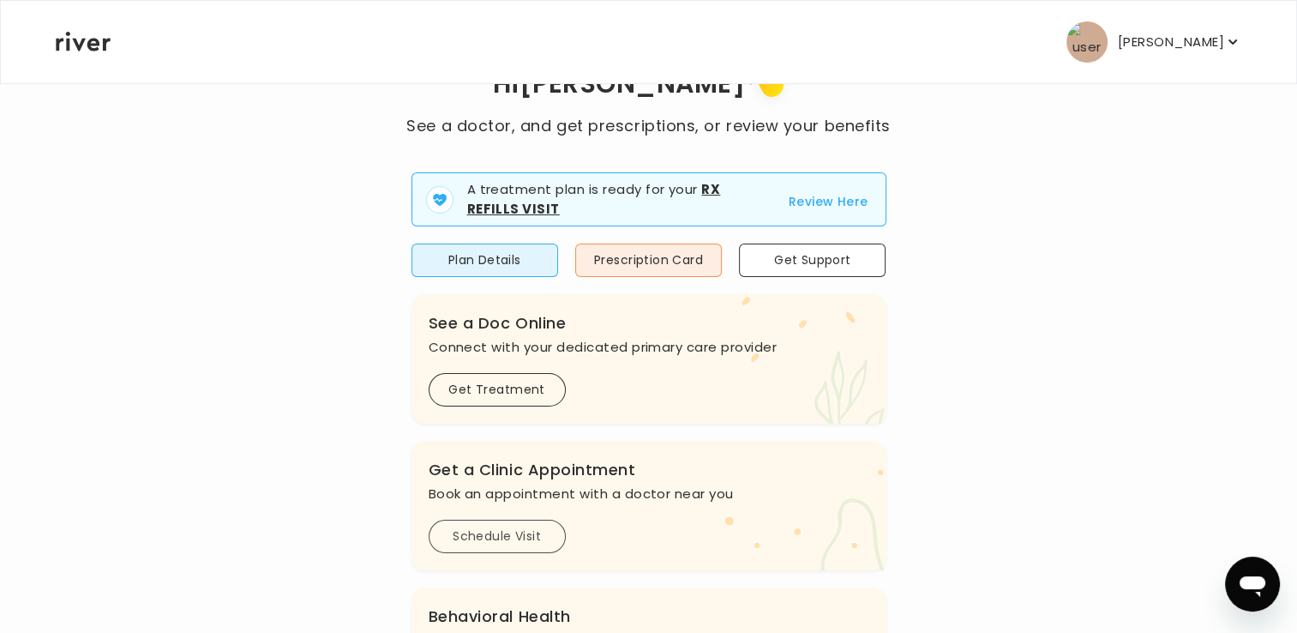
click at [487, 533] on button "Schedule Visit" at bounding box center [497, 536] width 137 height 33
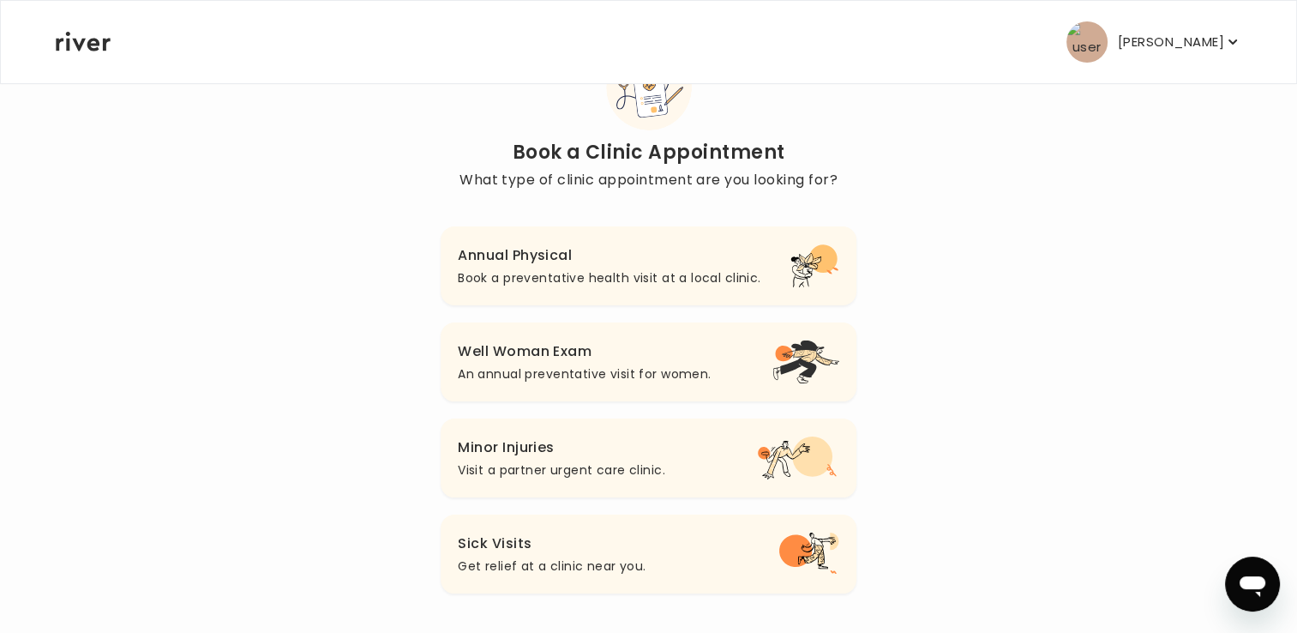
click at [517, 256] on h3 "Annual Physical" at bounding box center [609, 256] width 303 height 24
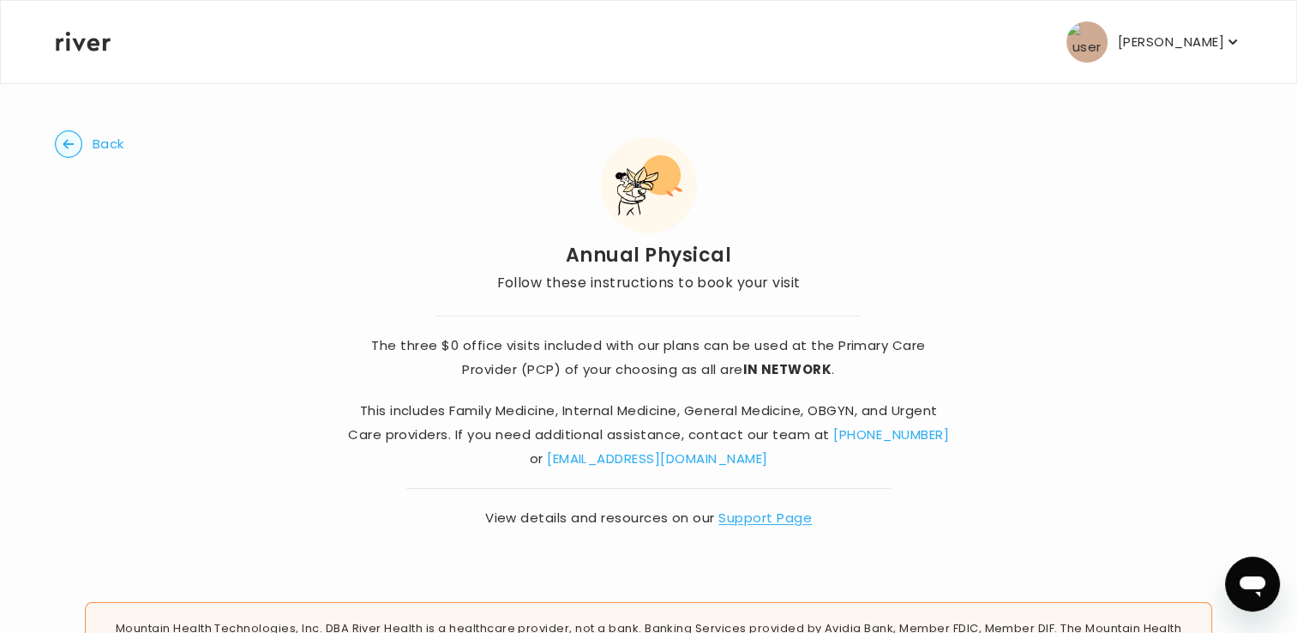
click at [1085, 43] on img "button" at bounding box center [1087, 41] width 41 height 41
click at [63, 147] on circle "button" at bounding box center [69, 144] width 27 height 27
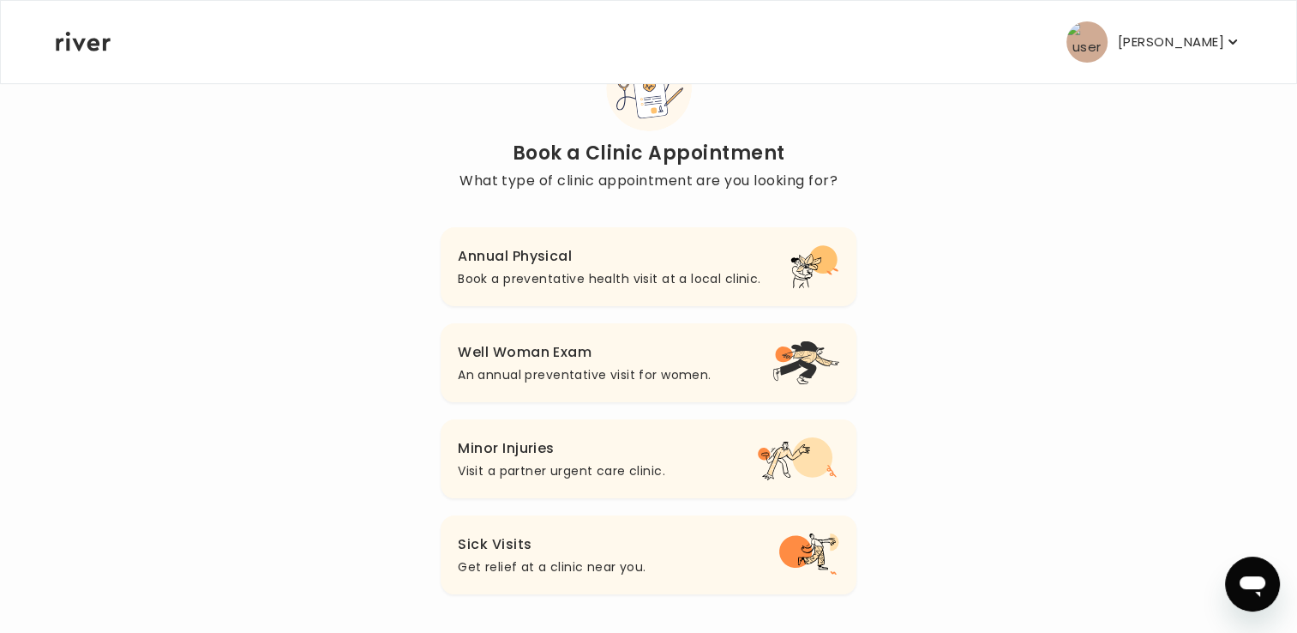
scroll to position [86, 0]
click at [478, 251] on h3 "Annual Physical" at bounding box center [609, 256] width 303 height 24
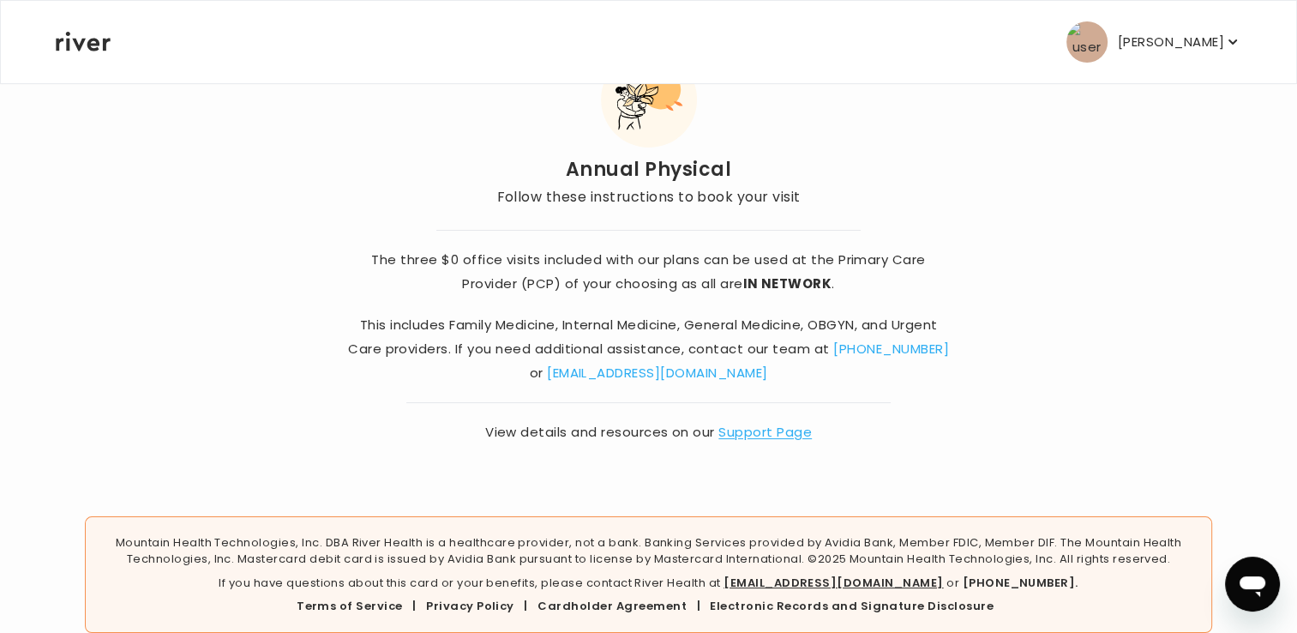
click at [647, 372] on link "[EMAIL_ADDRESS][DOMAIN_NAME]" at bounding box center [657, 373] width 220 height 18
click at [595, 371] on link "[EMAIL_ADDRESS][DOMAIN_NAME]" at bounding box center [657, 373] width 220 height 18
click at [93, 37] on icon at bounding box center [83, 42] width 55 height 20
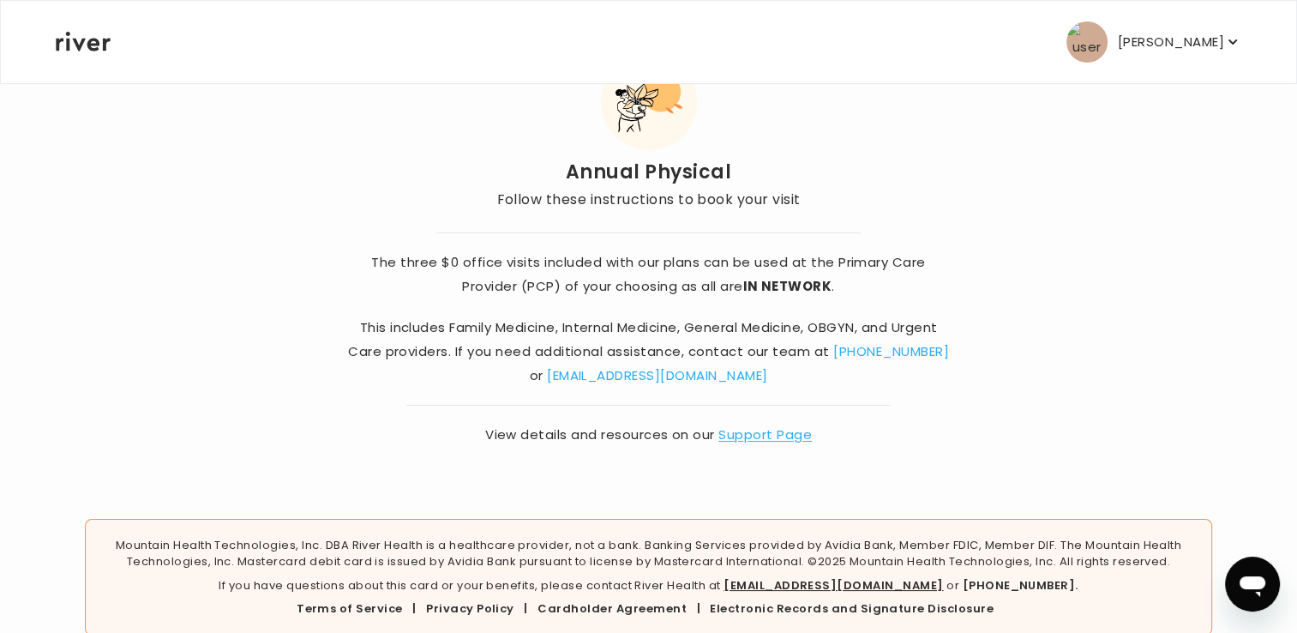
scroll to position [86, 0]
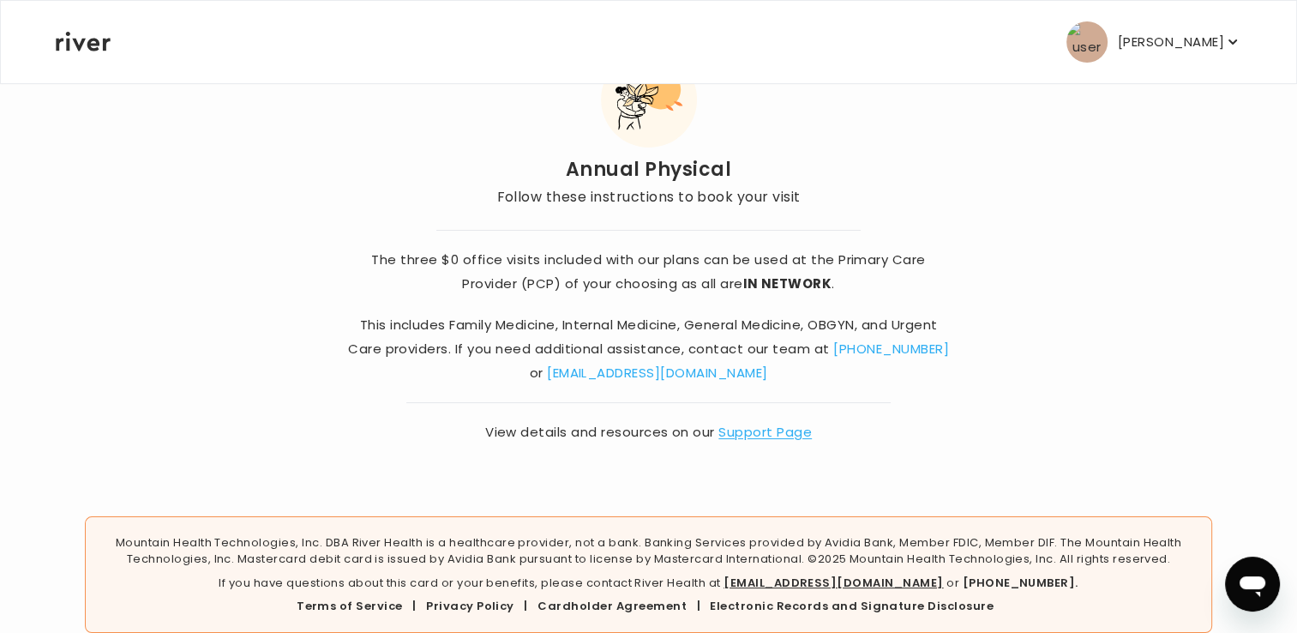
click at [1167, 45] on p "[PERSON_NAME]" at bounding box center [1171, 42] width 106 height 24
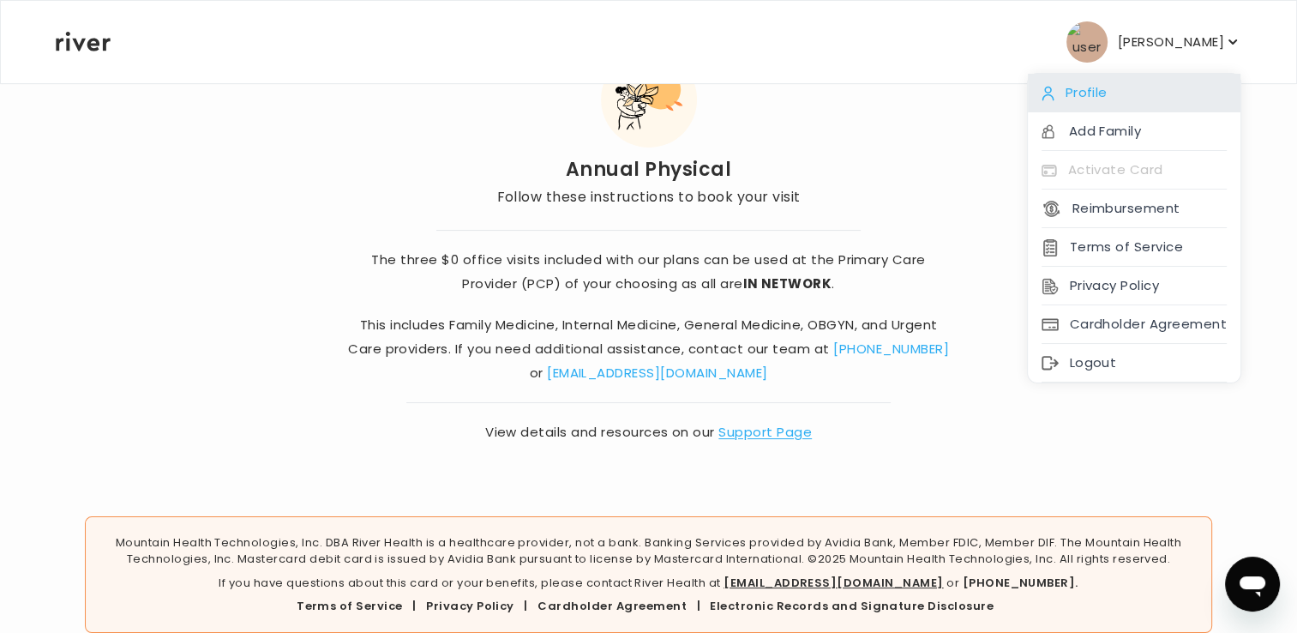
click at [1081, 91] on div "Profile" at bounding box center [1134, 93] width 213 height 39
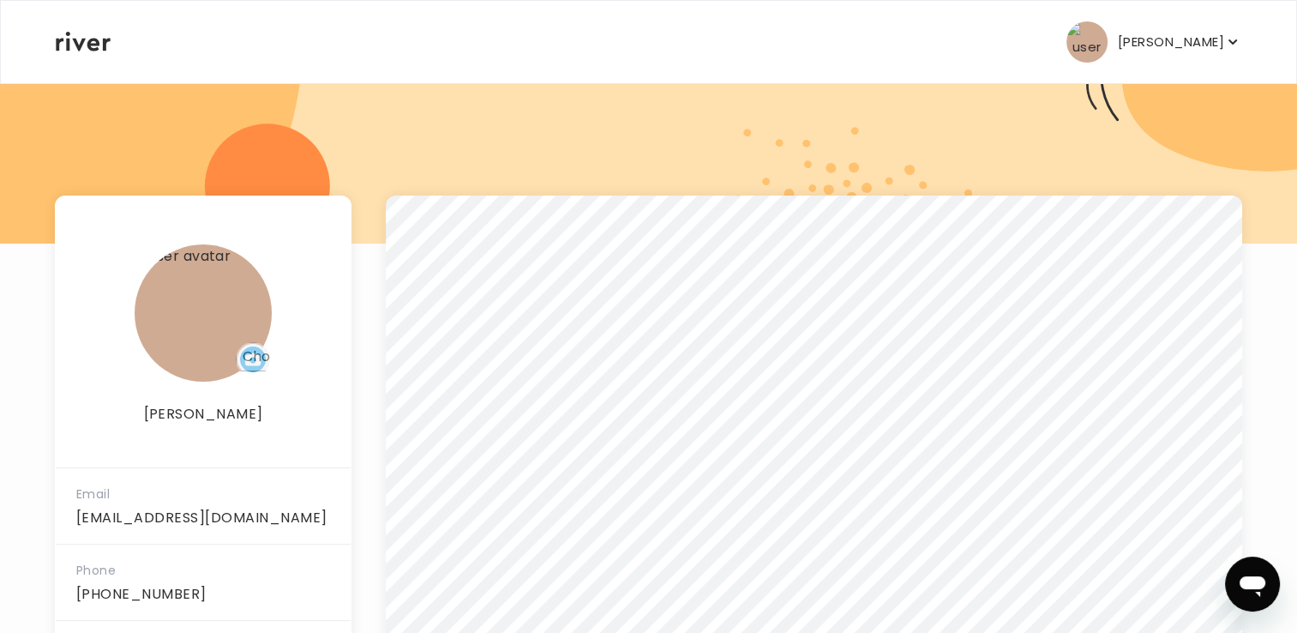
scroll to position [93, 0]
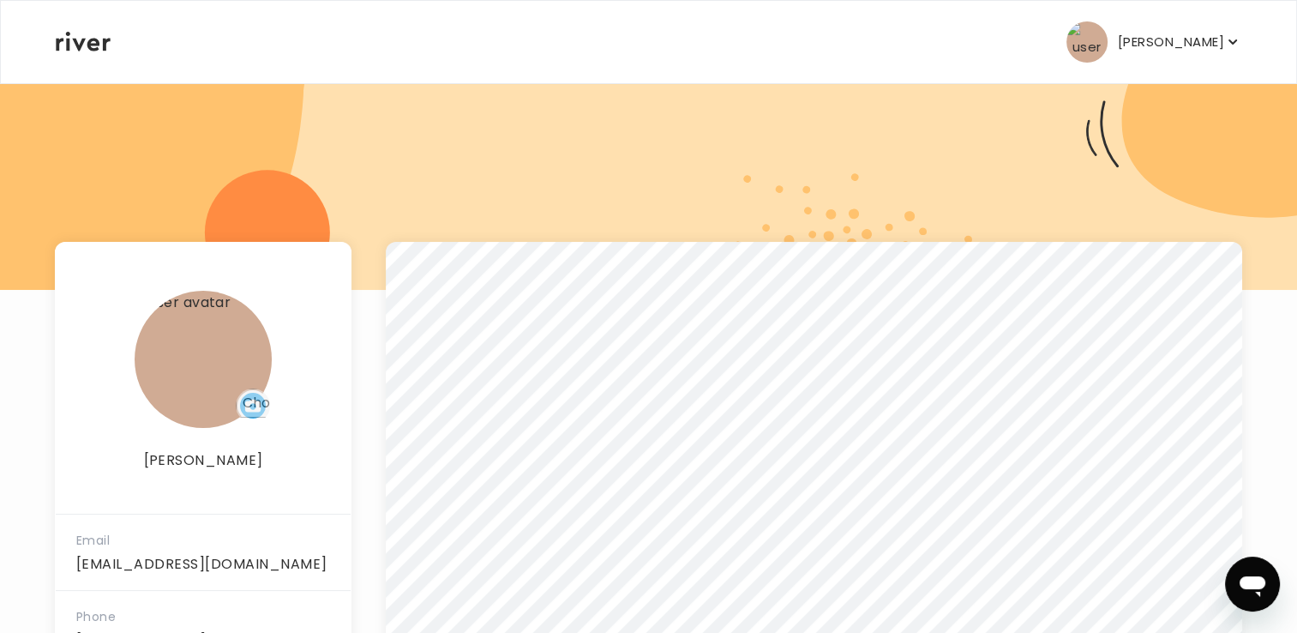
click at [1223, 47] on p "[PERSON_NAME]" at bounding box center [1171, 42] width 106 height 24
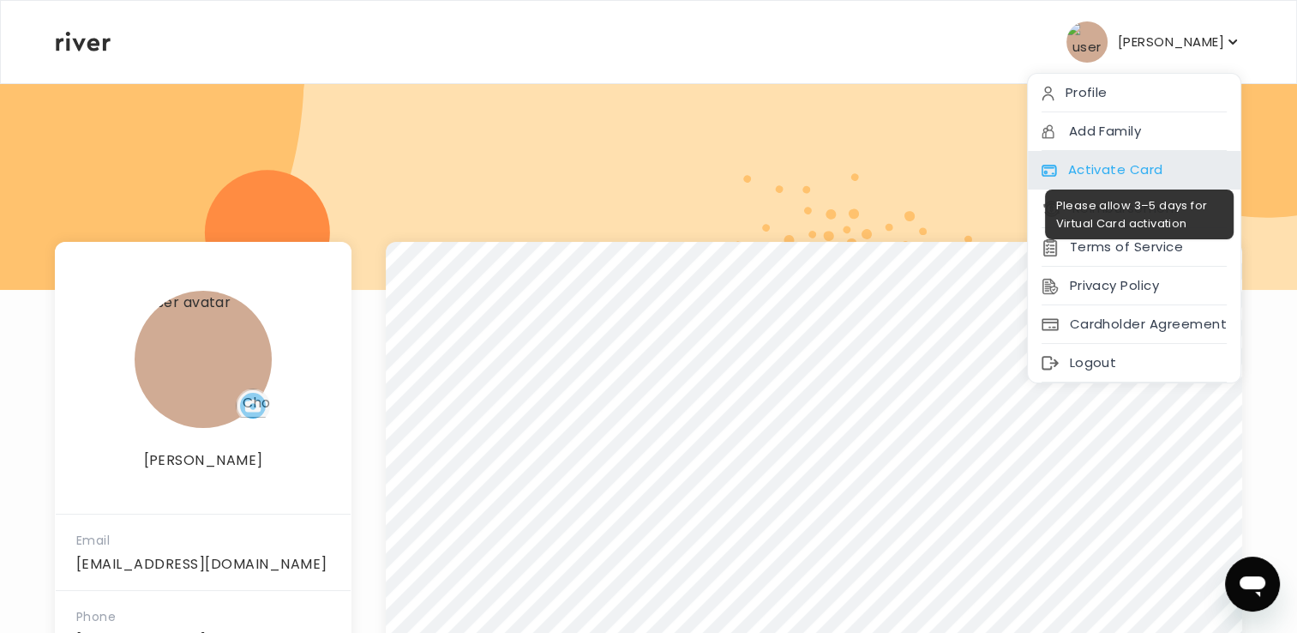
click at [1079, 166] on div "Activate Card" at bounding box center [1134, 170] width 213 height 39
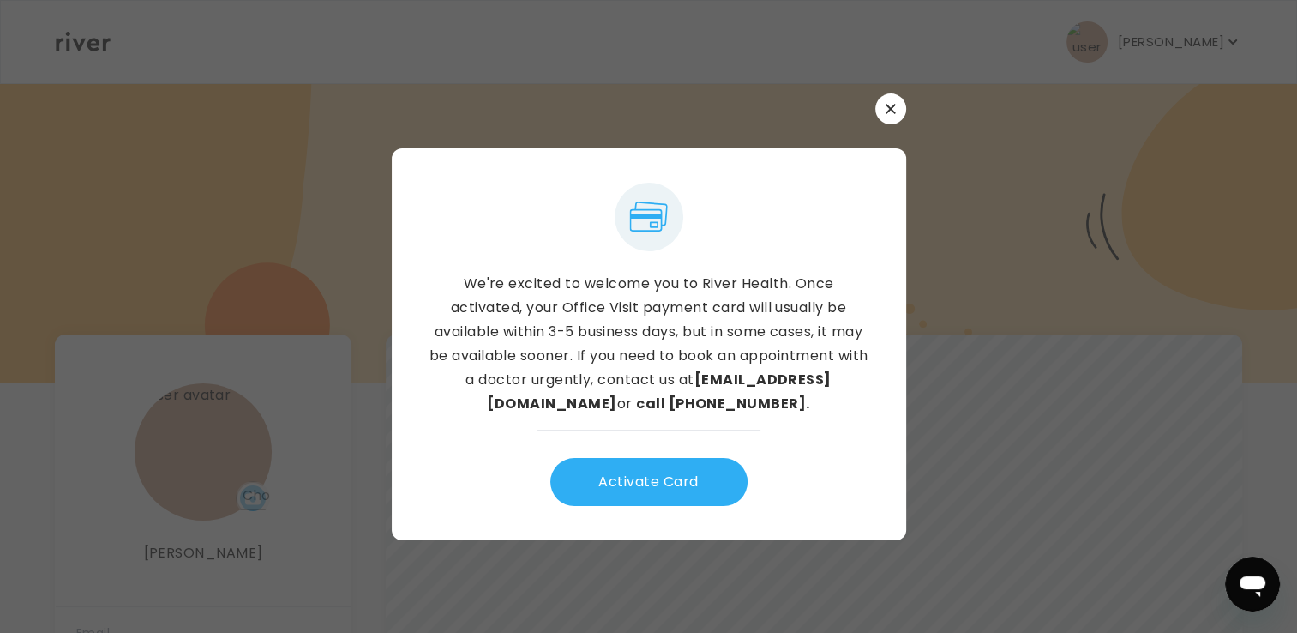
scroll to position [0, 0]
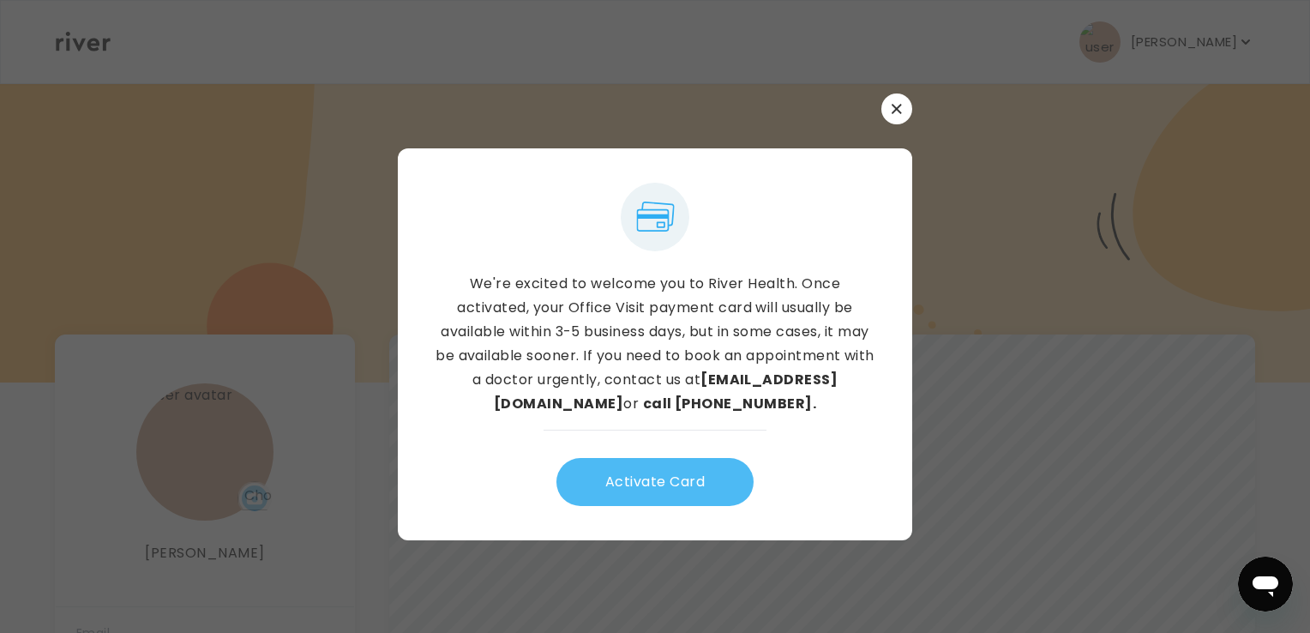
click at [665, 472] on button "Activate Card" at bounding box center [654, 482] width 197 height 48
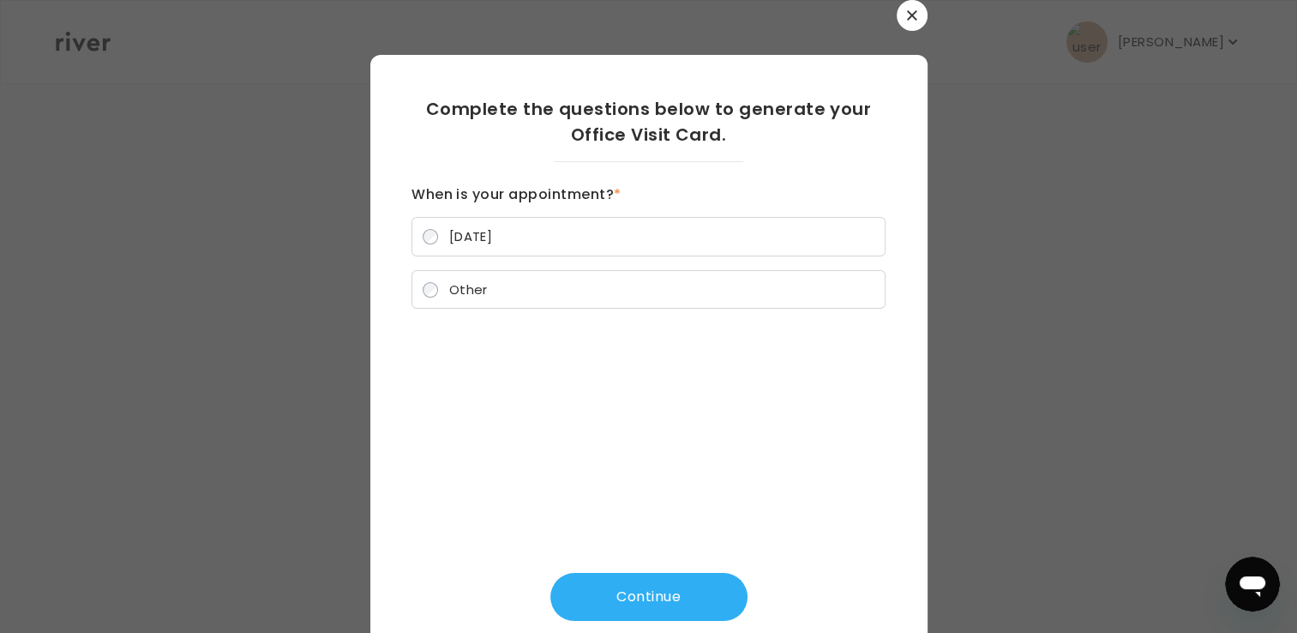
click at [899, 14] on button "button" at bounding box center [912, 15] width 31 height 31
